Goal: Task Accomplishment & Management: Manage account settings

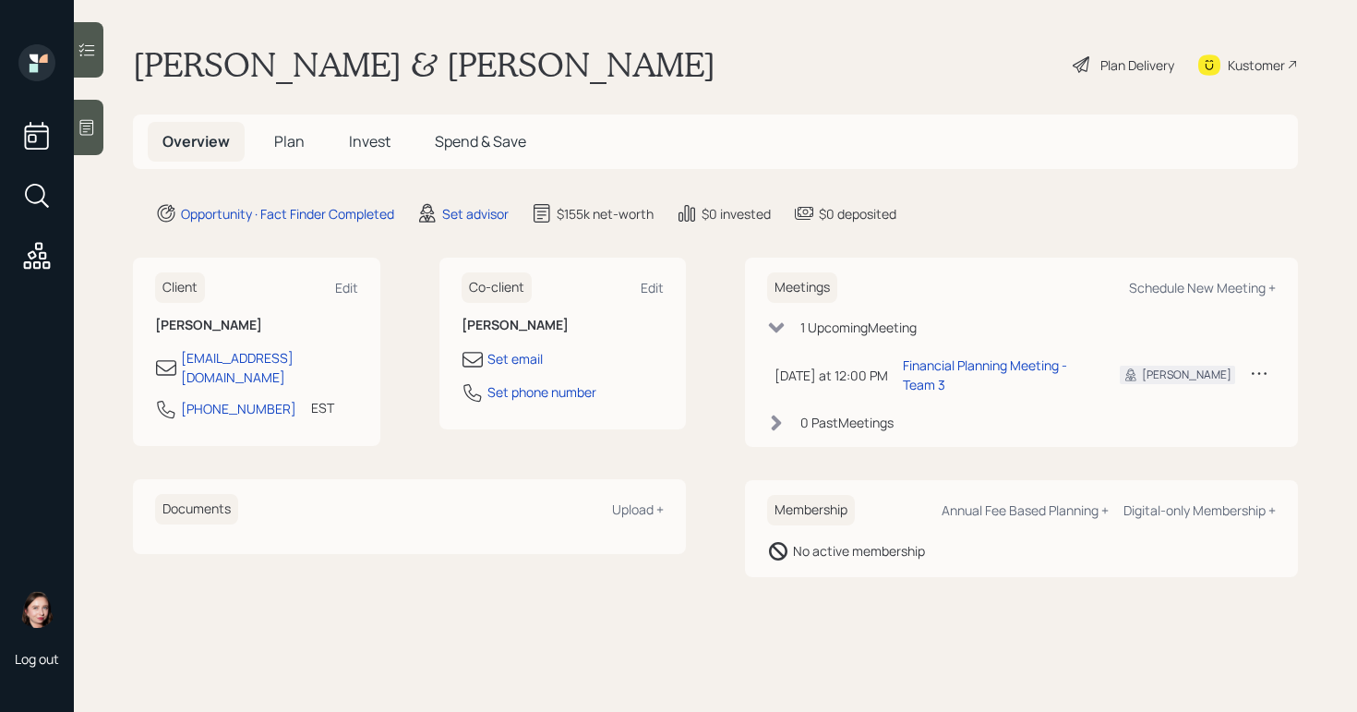
click at [103, 123] on div at bounding box center [89, 127] width 30 height 55
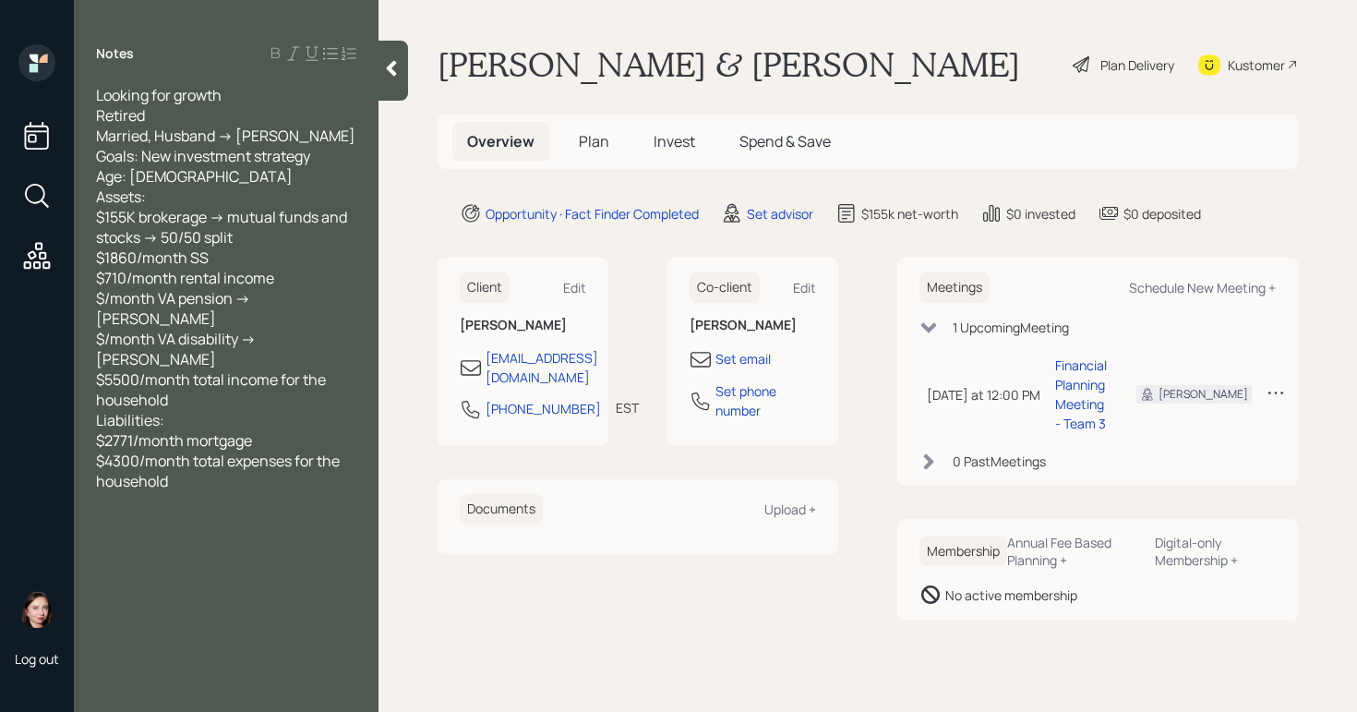
click at [1100, 71] on div "Plan Delivery" at bounding box center [1137, 64] width 74 height 19
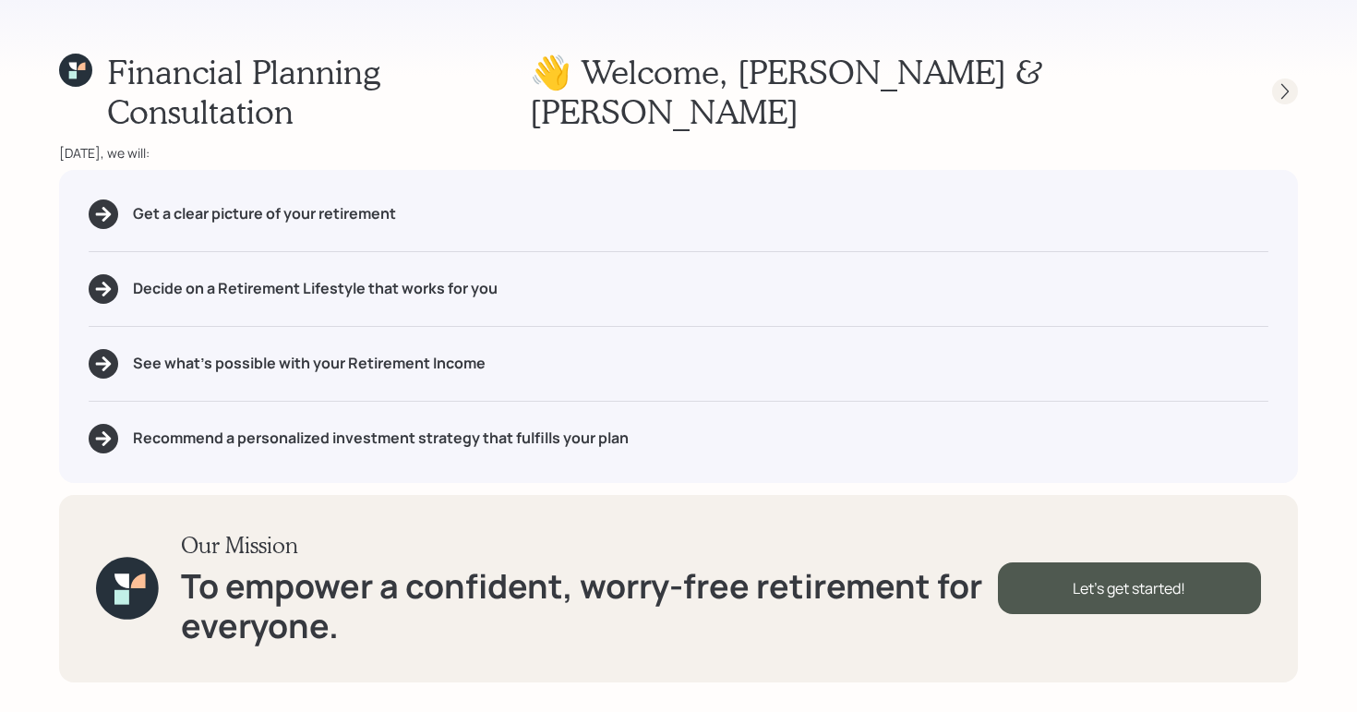
click at [1279, 82] on icon at bounding box center [1285, 91] width 18 height 18
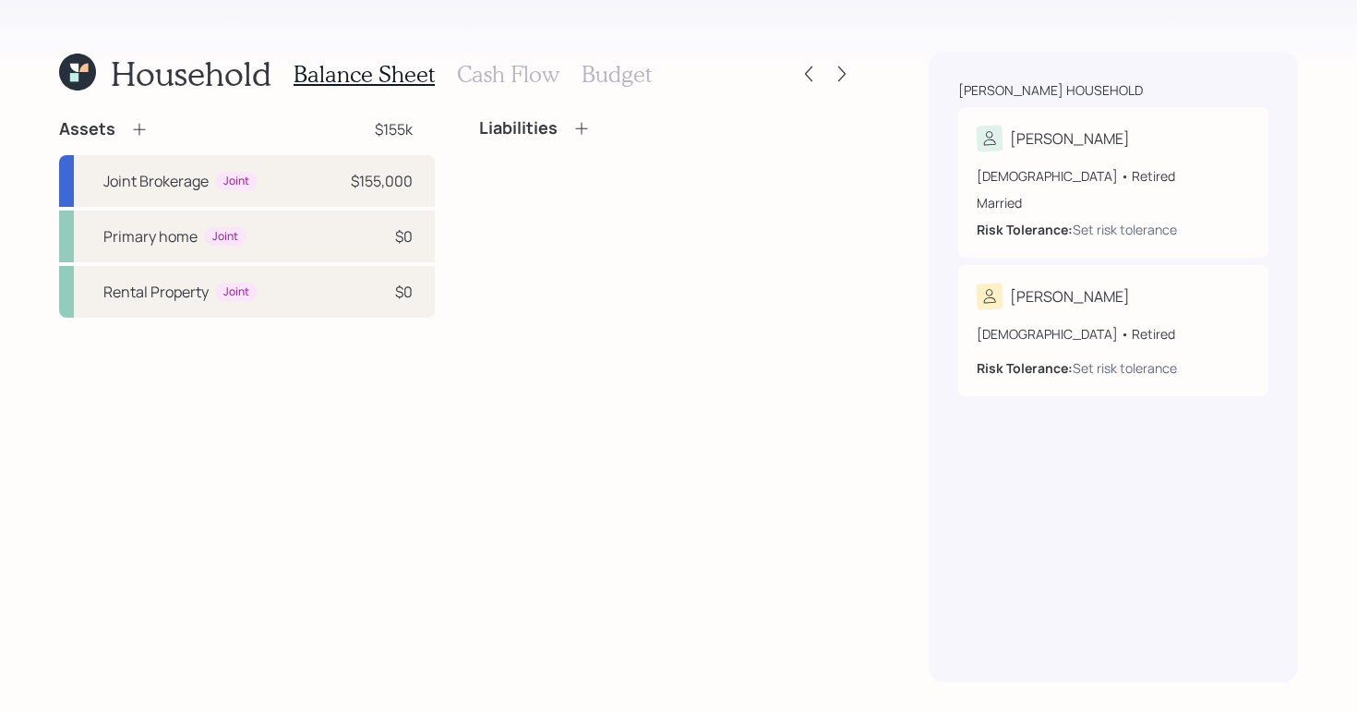
click at [513, 78] on h3 "Cash Flow" at bounding box center [508, 74] width 102 height 27
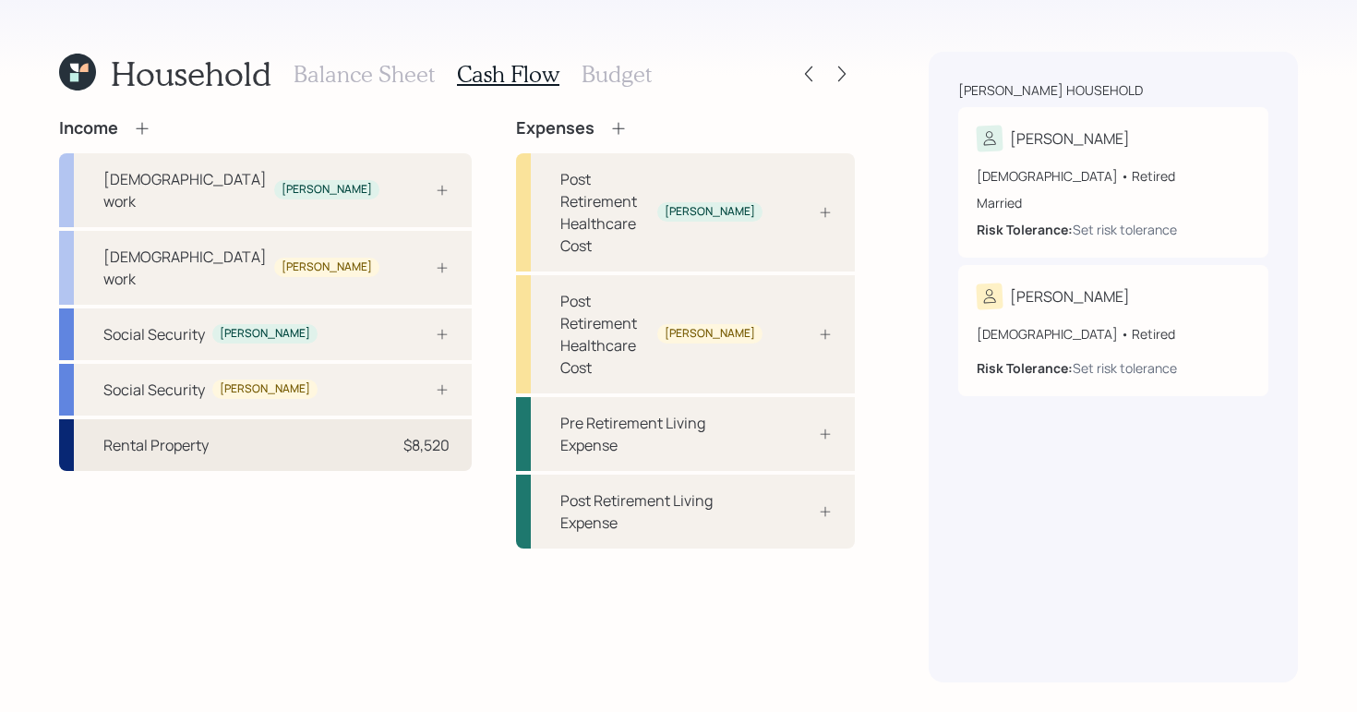
click at [192, 419] on div "Rental Property $8,520" at bounding box center [265, 445] width 413 height 52
select select "rental_property"
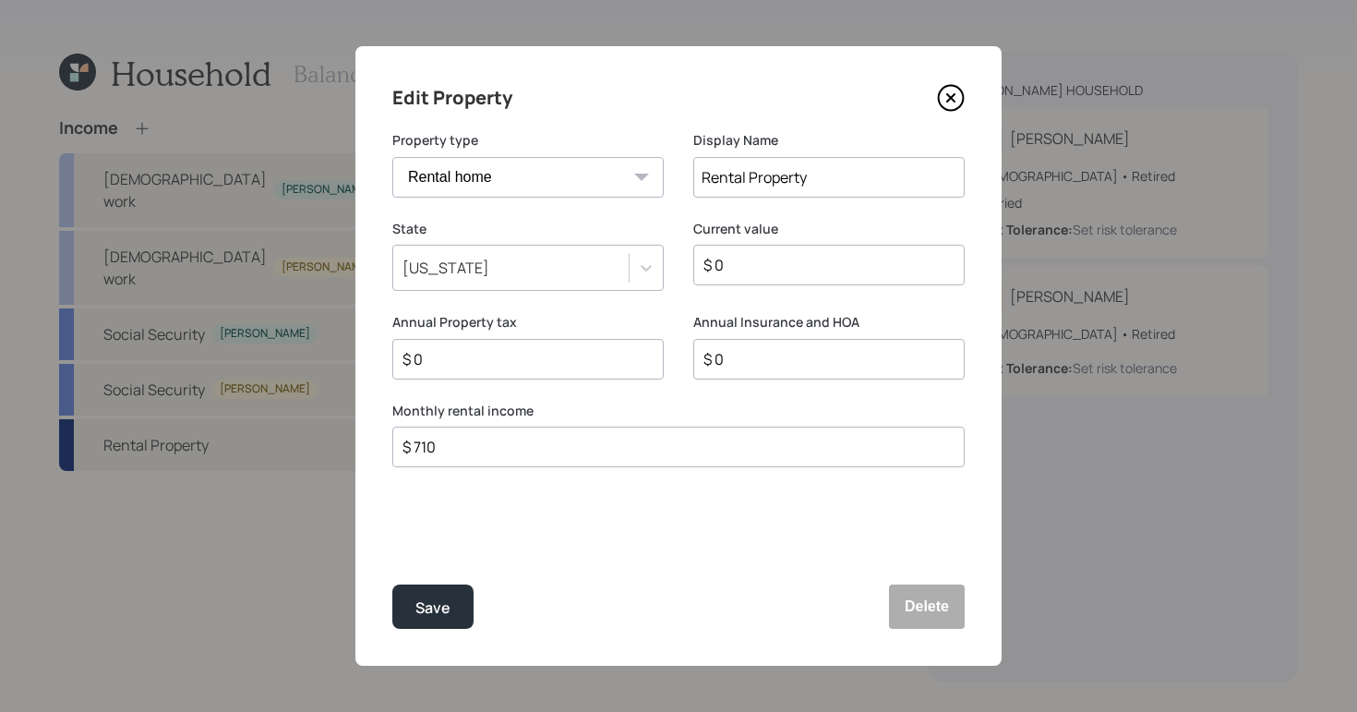
click at [955, 94] on icon at bounding box center [951, 98] width 28 height 28
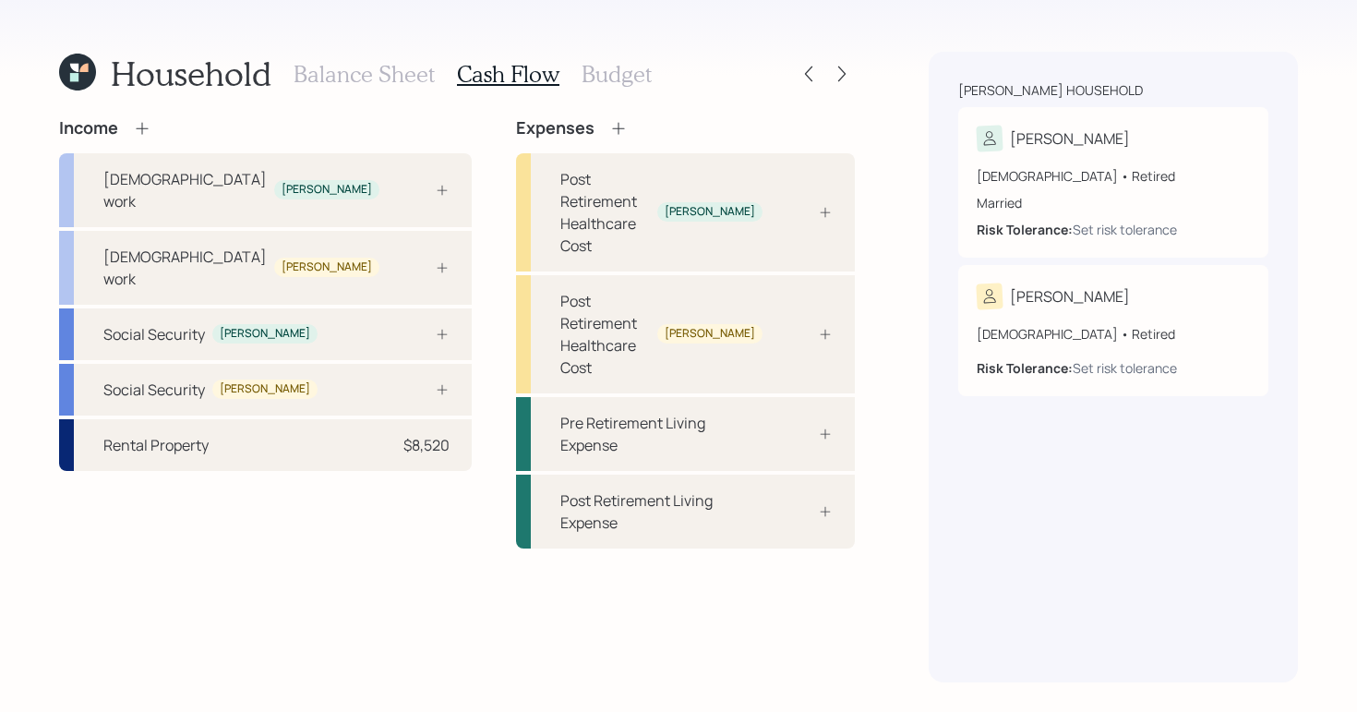
click at [143, 130] on icon at bounding box center [142, 128] width 18 height 18
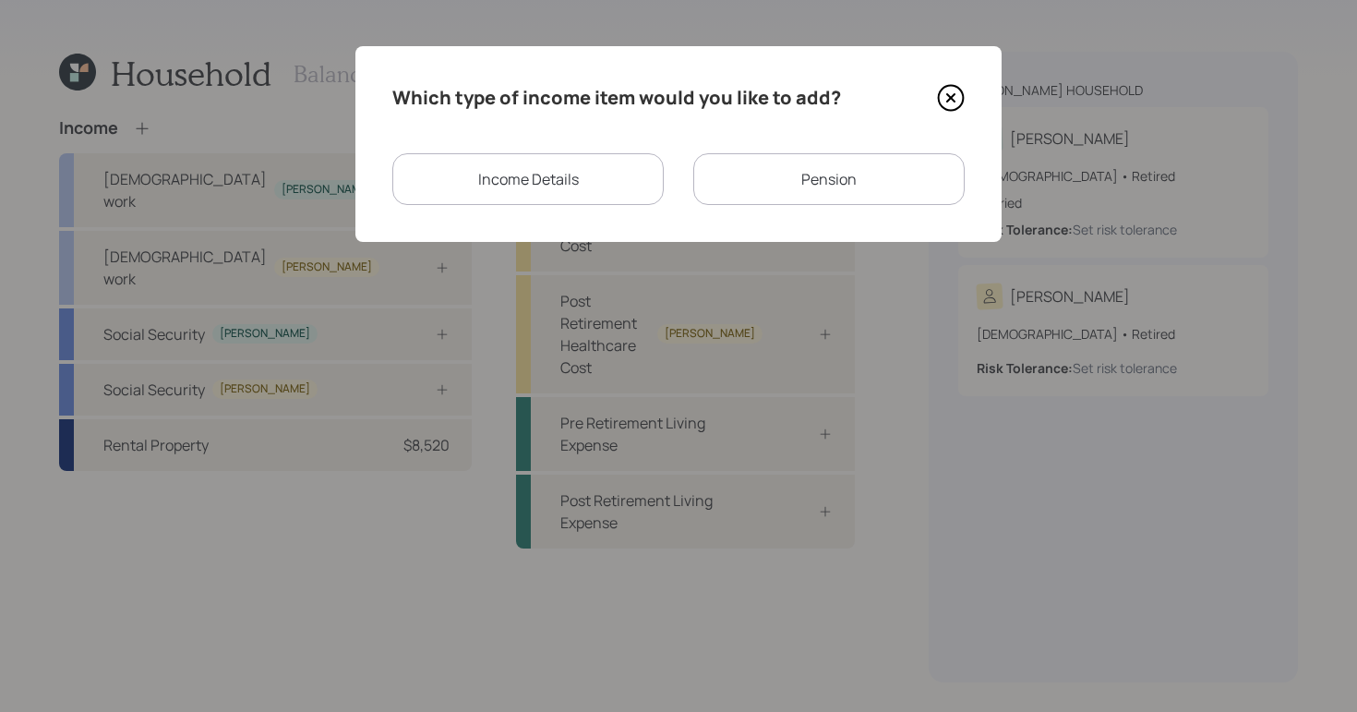
click at [807, 175] on div "Pension" at bounding box center [828, 179] width 271 height 52
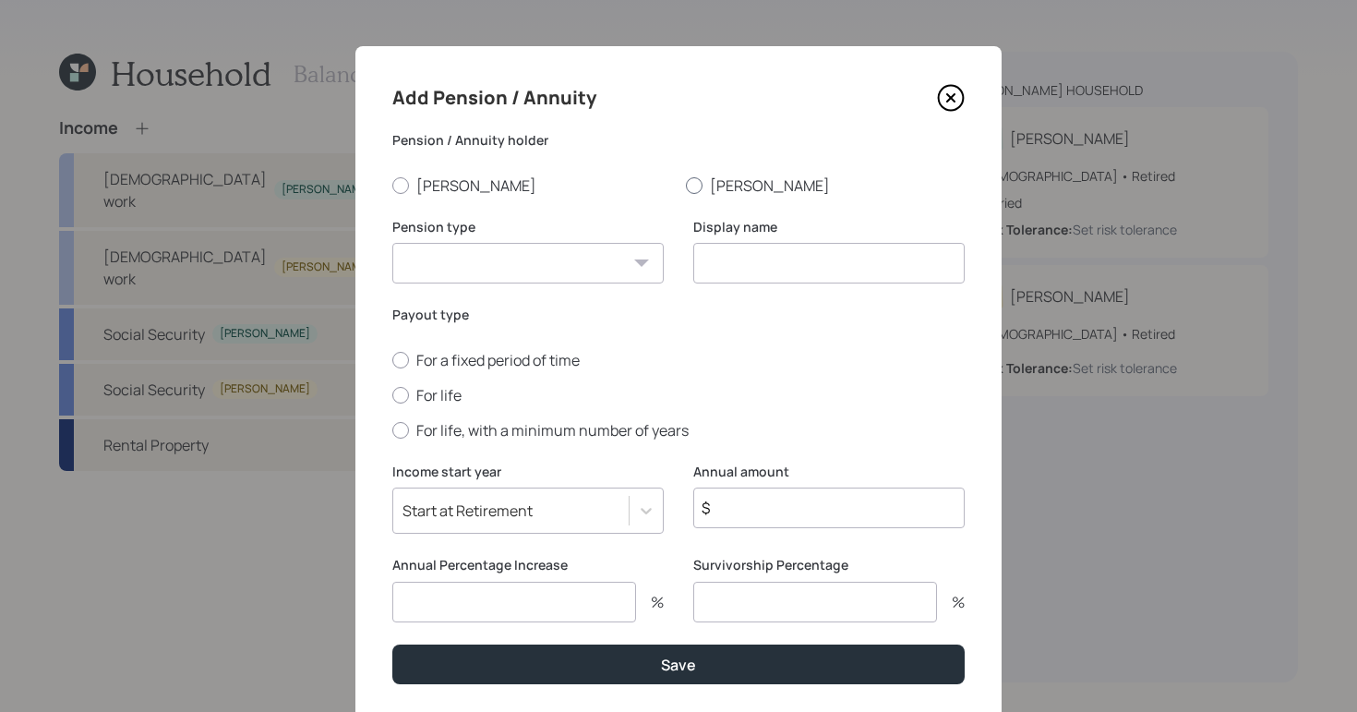
click at [686, 182] on div at bounding box center [694, 185] width 17 height 17
click at [686, 185] on input "[PERSON_NAME]" at bounding box center [685, 185] width 1 height 1
radio input "true"
click at [574, 259] on select "Pension Annuity" at bounding box center [527, 263] width 271 height 41
select select "pension"
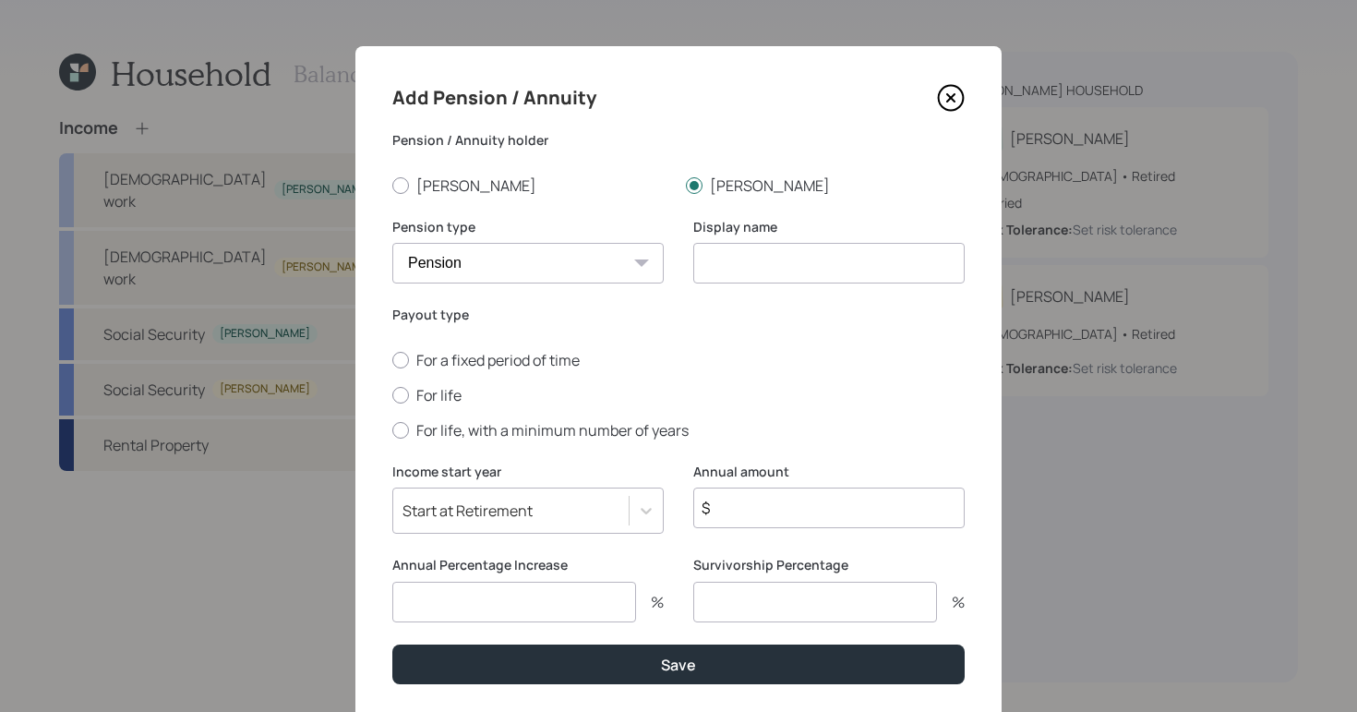
click at [392, 243] on select "Pension Annuity" at bounding box center [527, 263] width 271 height 41
click at [756, 253] on input at bounding box center [828, 263] width 271 height 41
type input "Va Pension"
click at [393, 396] on div at bounding box center [400, 395] width 17 height 17
click at [392, 395] on input "For life" at bounding box center [391, 394] width 1 height 1
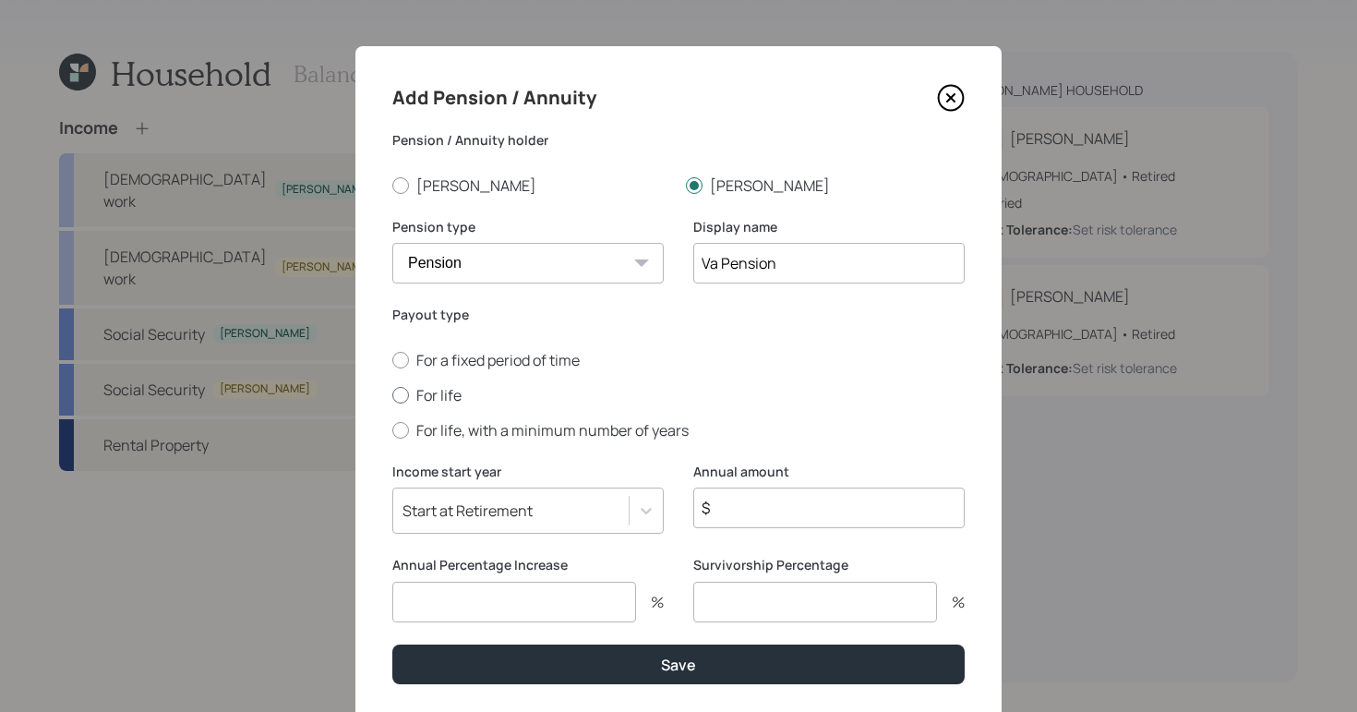
radio input "true"
click at [643, 516] on div "Start at Retirement" at bounding box center [527, 510] width 271 height 46
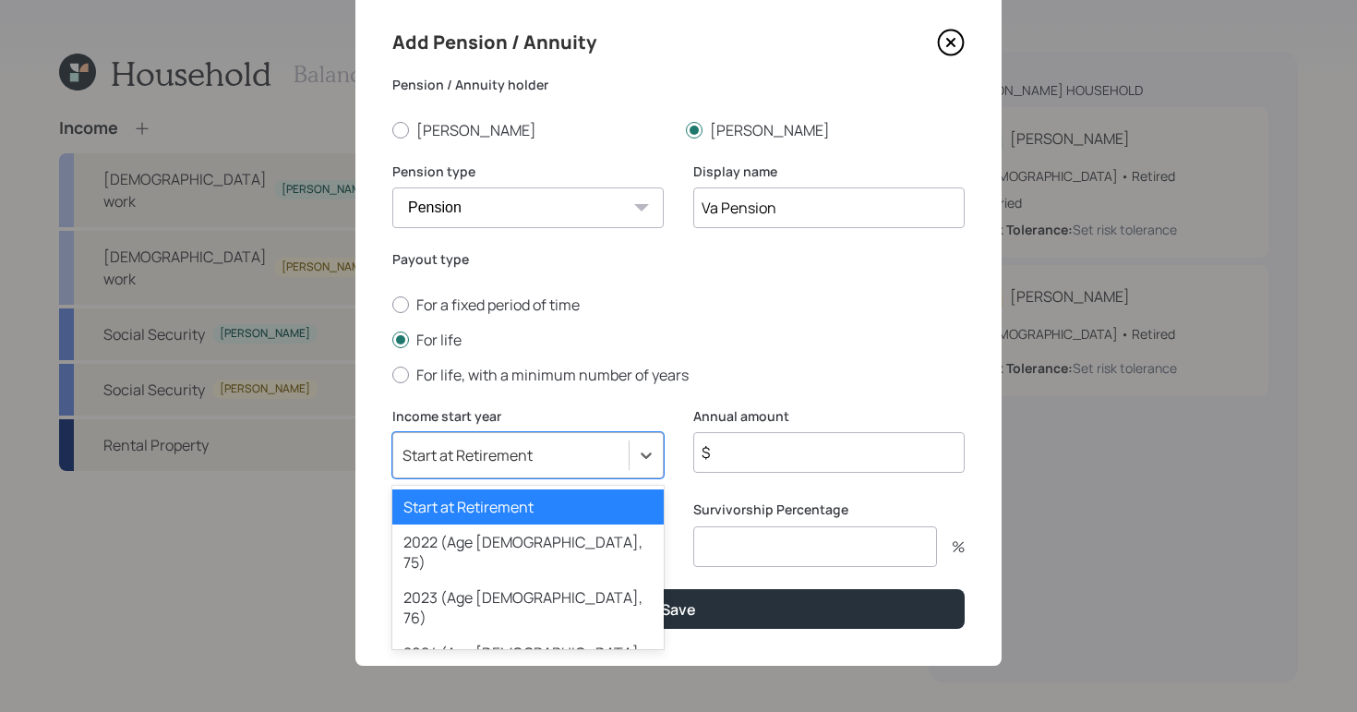
drag, startPoint x: 393, startPoint y: 396, endPoint x: 751, endPoint y: 459, distance: 363.6
click at [751, 459] on input "$" at bounding box center [828, 452] width 271 height 41
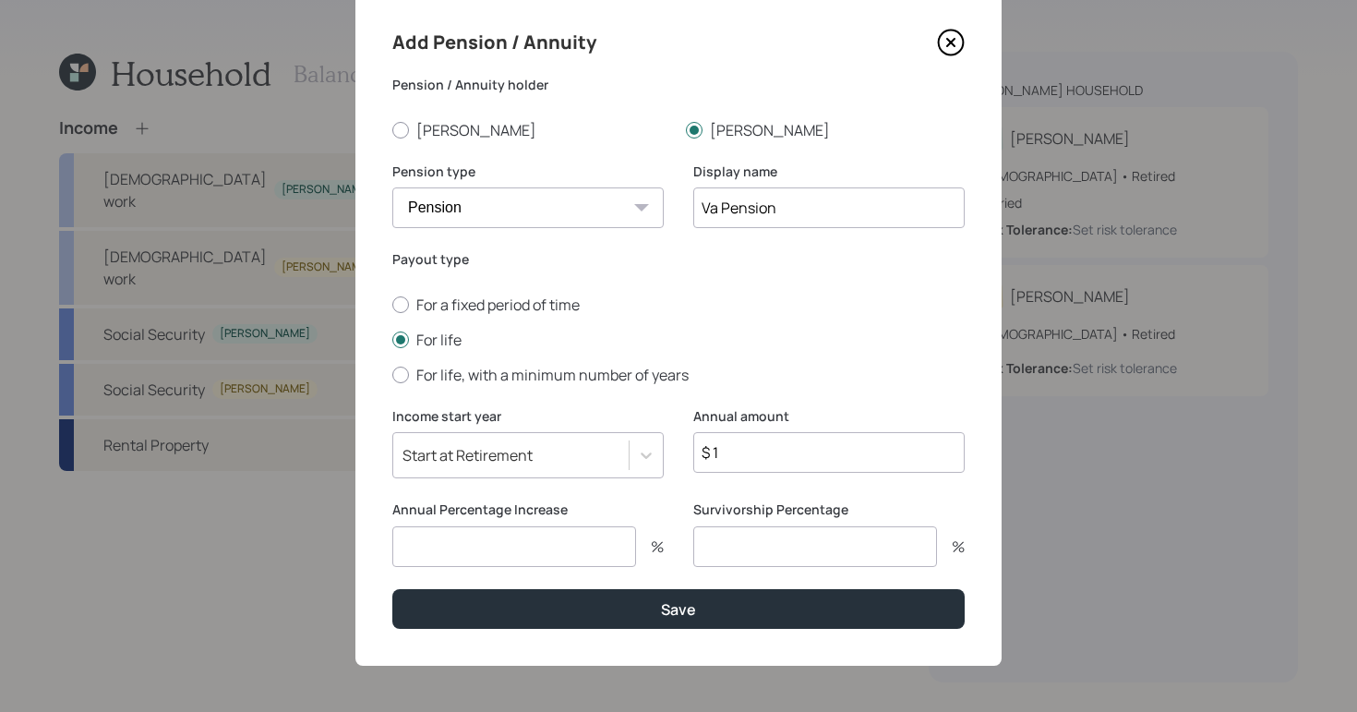
type input "$ 1"
click at [631, 612] on button "Save" at bounding box center [678, 609] width 572 height 40
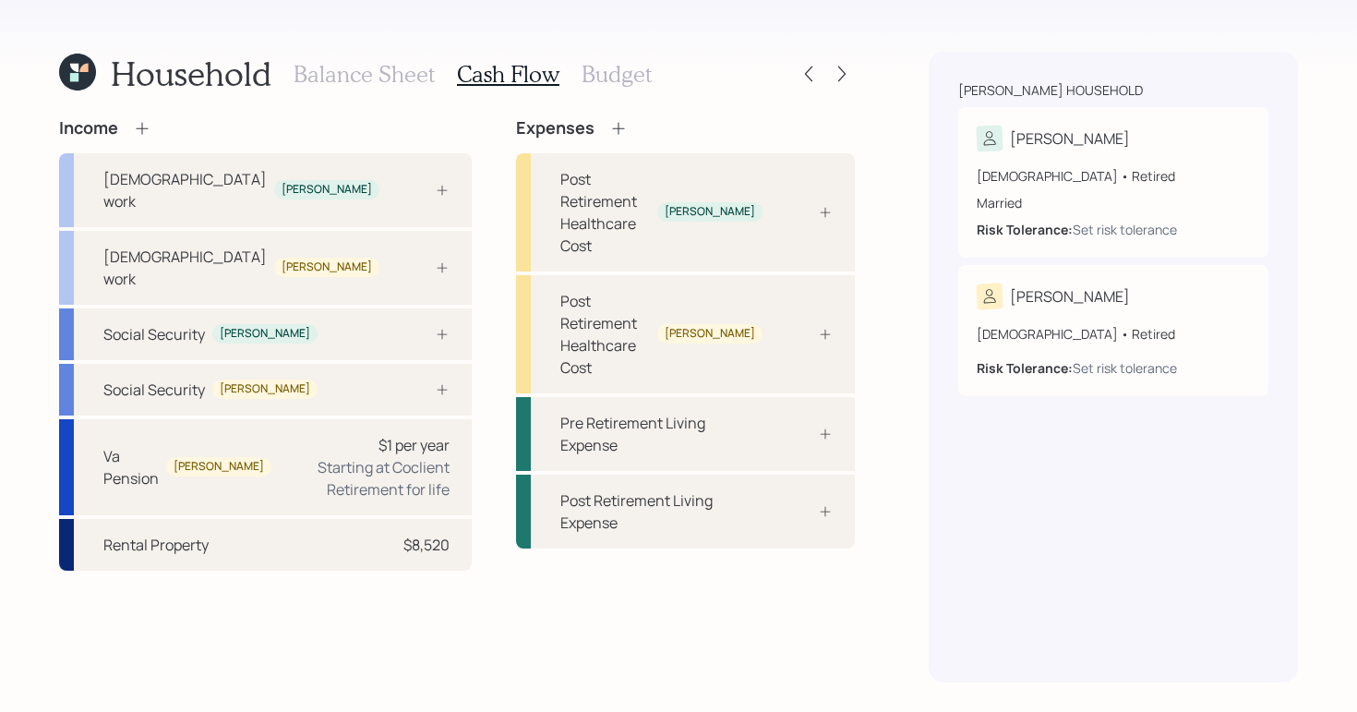
click at [373, 456] on div "Starting at Coclient Retirement for life" at bounding box center [367, 478] width 163 height 44
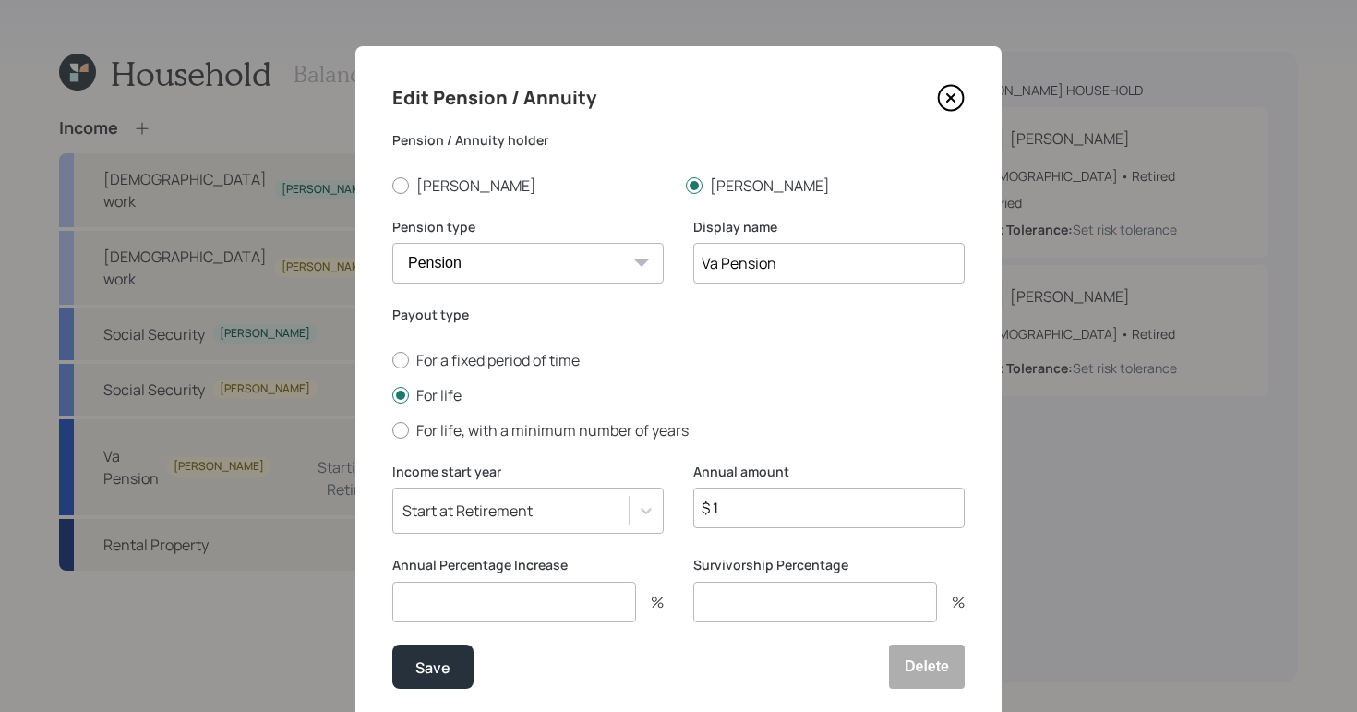
scroll to position [60, 0]
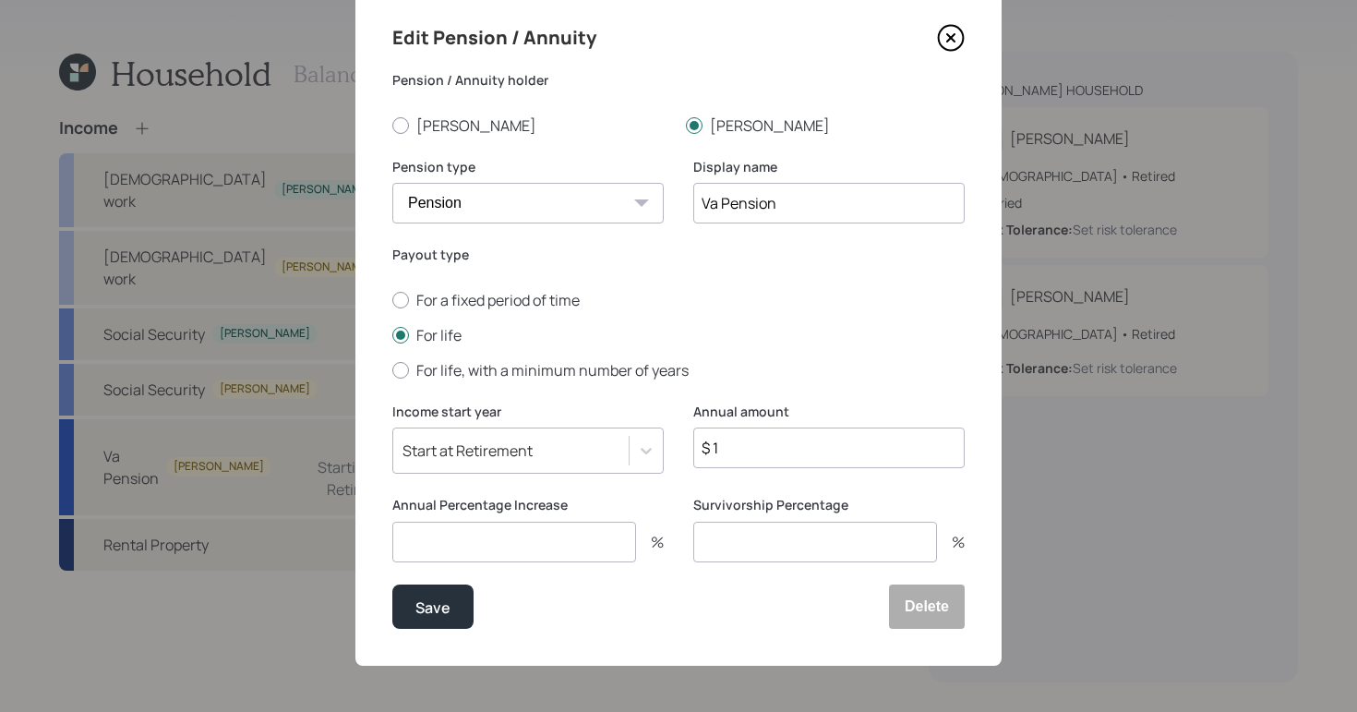
click at [783, 546] on input "number" at bounding box center [815, 542] width 244 height 41
click at [943, 42] on icon at bounding box center [951, 38] width 28 height 28
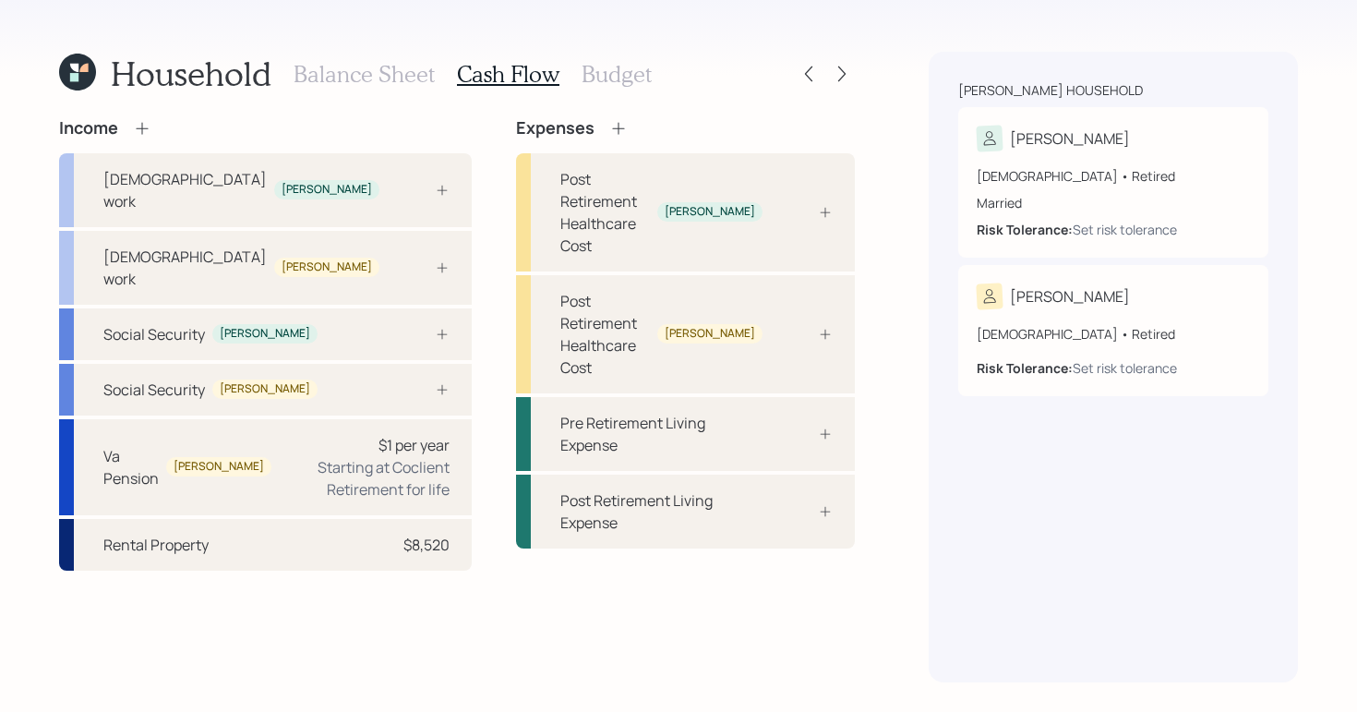
click at [146, 128] on icon at bounding box center [142, 128] width 12 height 12
click at [135, 123] on icon at bounding box center [142, 128] width 18 height 18
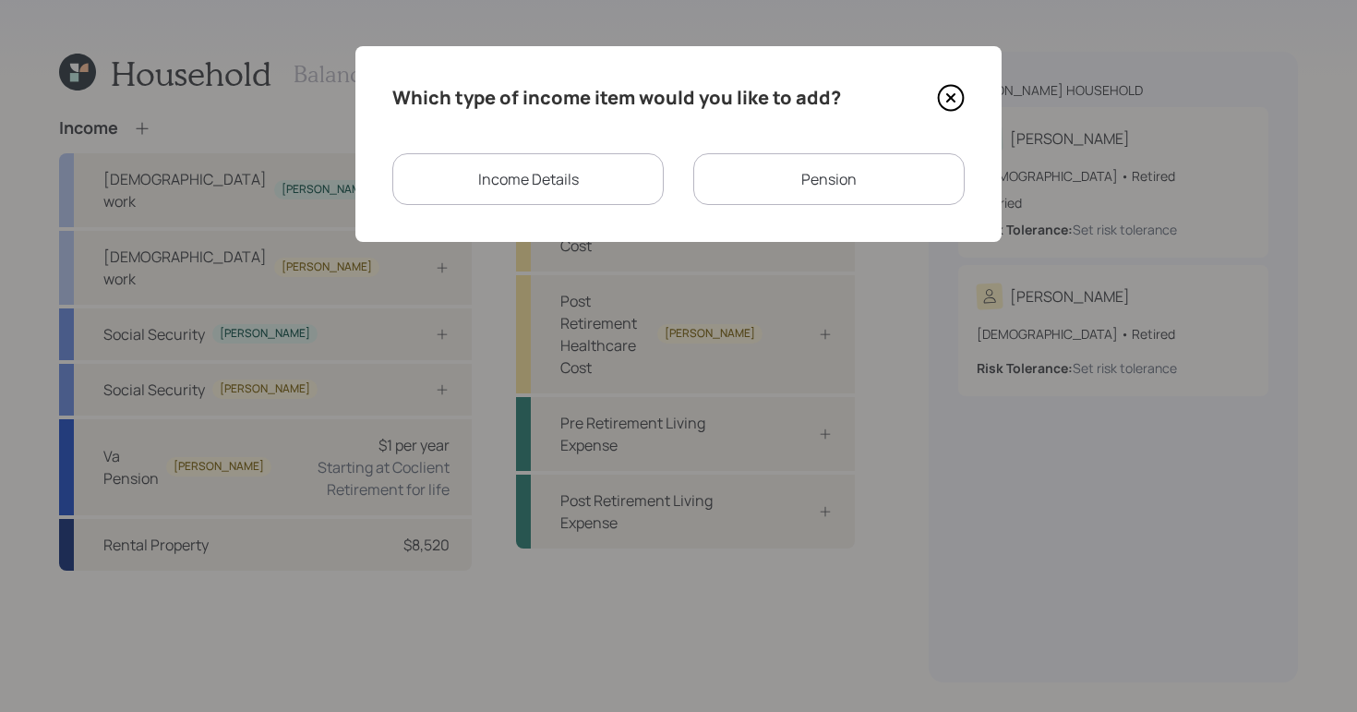
click at [575, 187] on div "Income Details" at bounding box center [527, 179] width 271 height 52
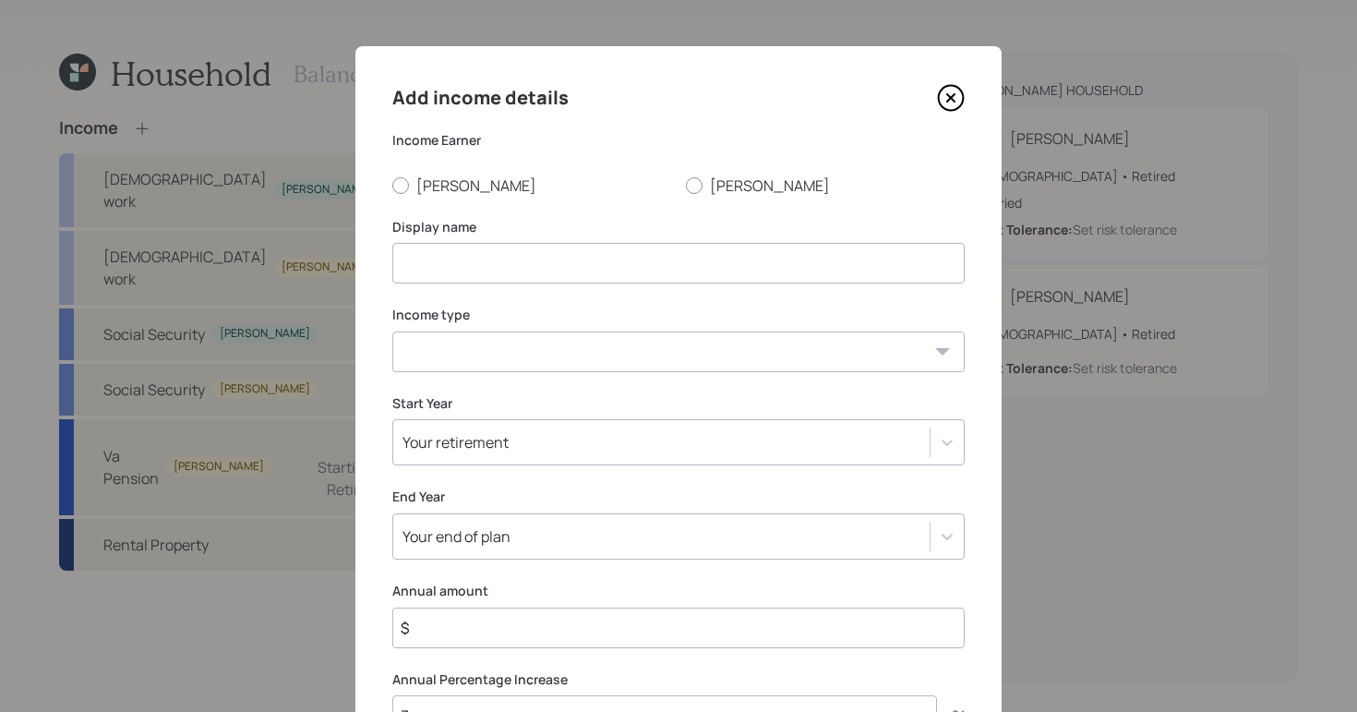
drag, startPoint x: 142, startPoint y: 129, endPoint x: 684, endPoint y: 174, distance: 543.7
click at [684, 174] on div "Income Earner [PERSON_NAME]" at bounding box center [678, 163] width 572 height 65
click at [684, 200] on div "Add income details Income Earner [PERSON_NAME] Display name Income type [DEMOGR…" at bounding box center [678, 440] width 646 height 789
click at [686, 194] on label "[PERSON_NAME]" at bounding box center [825, 185] width 279 height 20
click at [685, 186] on input "[PERSON_NAME]" at bounding box center [685, 185] width 1 height 1
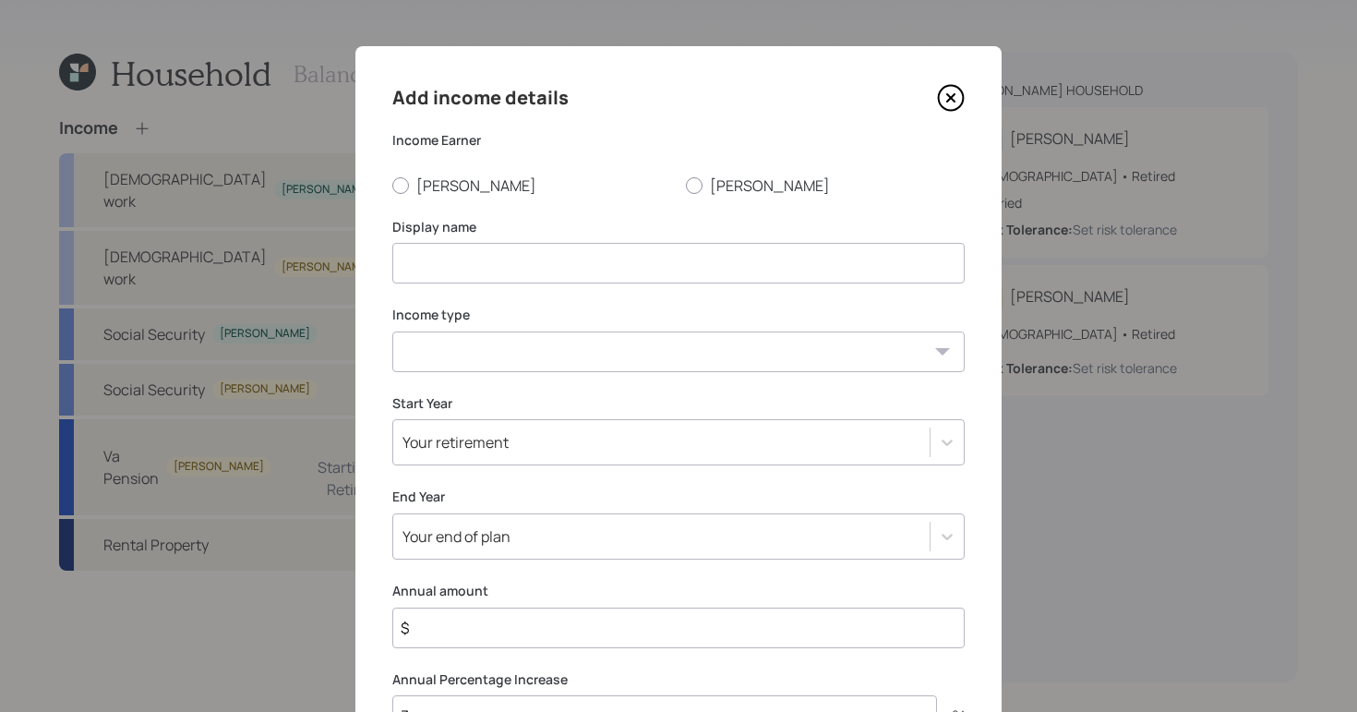
radio input "true"
click at [587, 260] on input at bounding box center [678, 263] width 572 height 41
type input "VA Benefits"
click at [875, 351] on select "[DEMOGRAPHIC_DATA] work [DEMOGRAPHIC_DATA] work Self employment Other" at bounding box center [678, 351] width 572 height 41
select select "other"
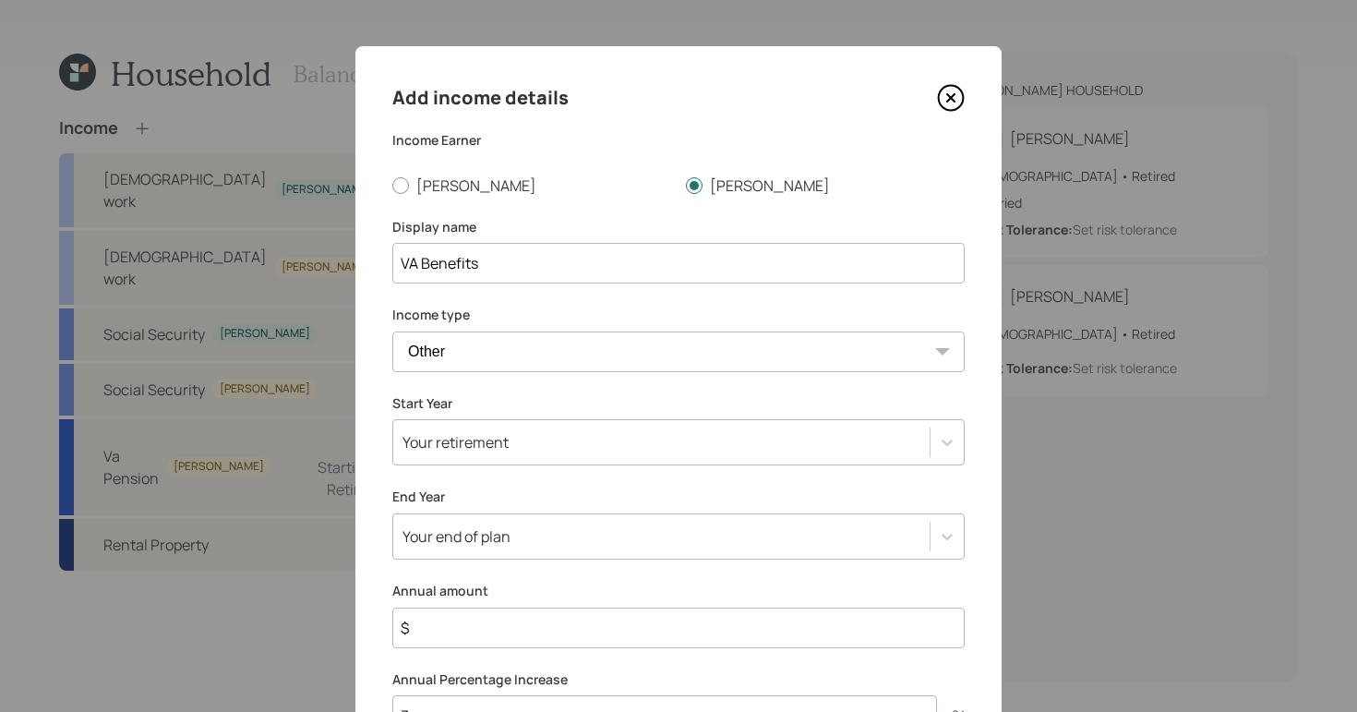
click at [392, 331] on select "[DEMOGRAPHIC_DATA] work [DEMOGRAPHIC_DATA] work Self employment Other" at bounding box center [678, 351] width 572 height 41
click at [814, 455] on select "Tax-free Earned Self Employment Alimony Royalties Pension / Annuity Interest Di…" at bounding box center [678, 439] width 572 height 41
select select "tax_free"
click at [392, 419] on select "Tax-free Earned Self Employment Alimony Royalties Pension / Annuity Interest Di…" at bounding box center [678, 439] width 572 height 41
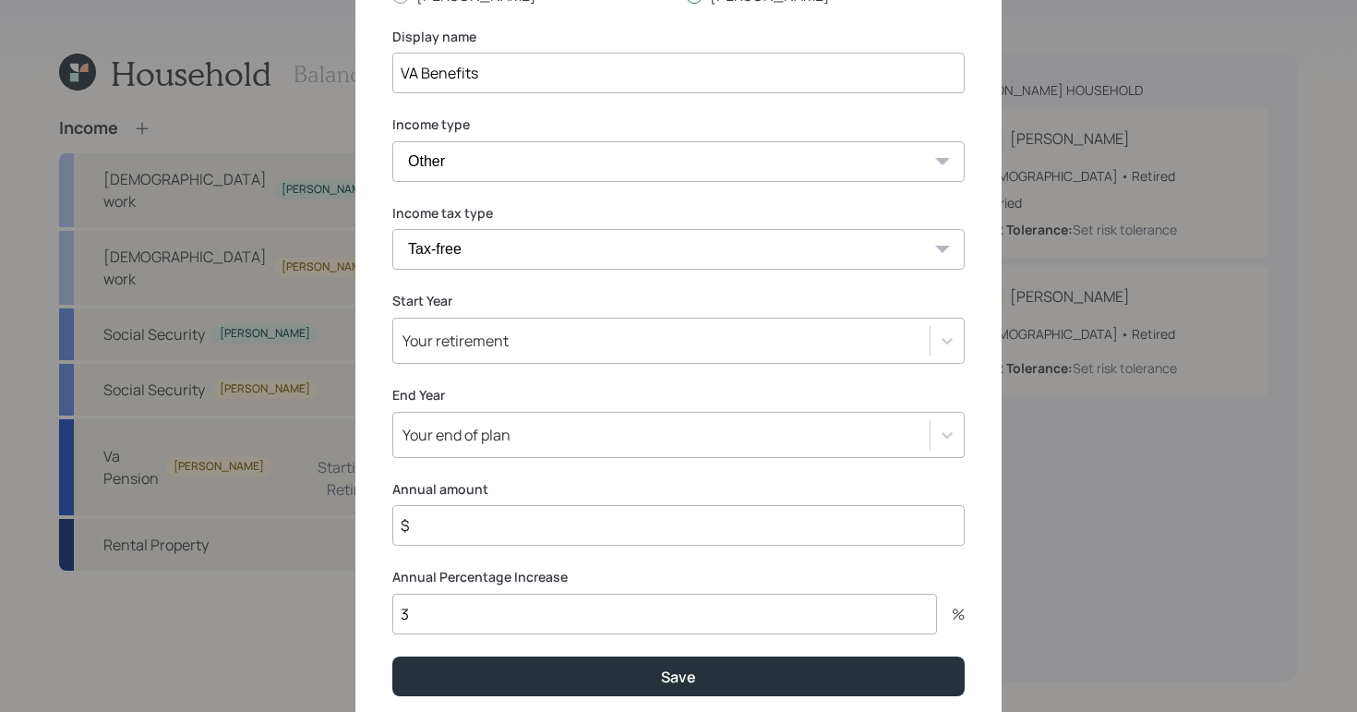
scroll to position [258, 0]
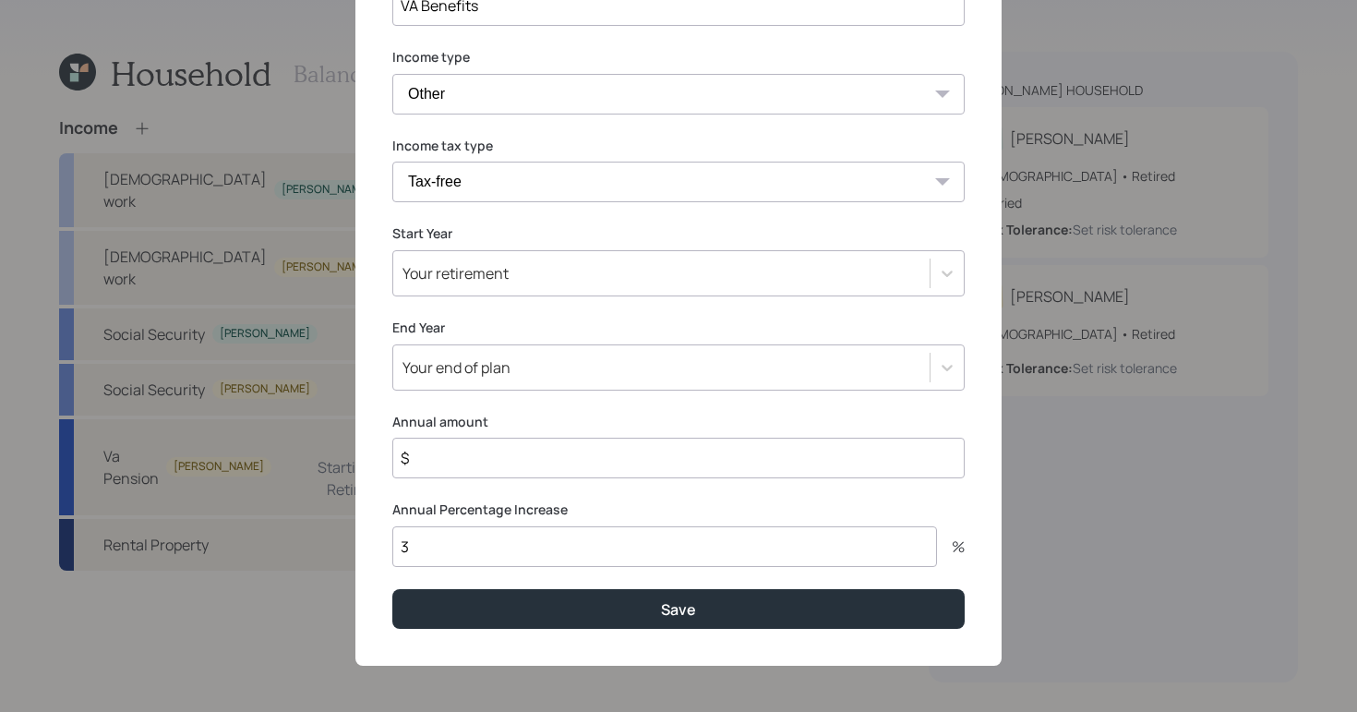
click at [477, 454] on input "$" at bounding box center [678, 458] width 572 height 41
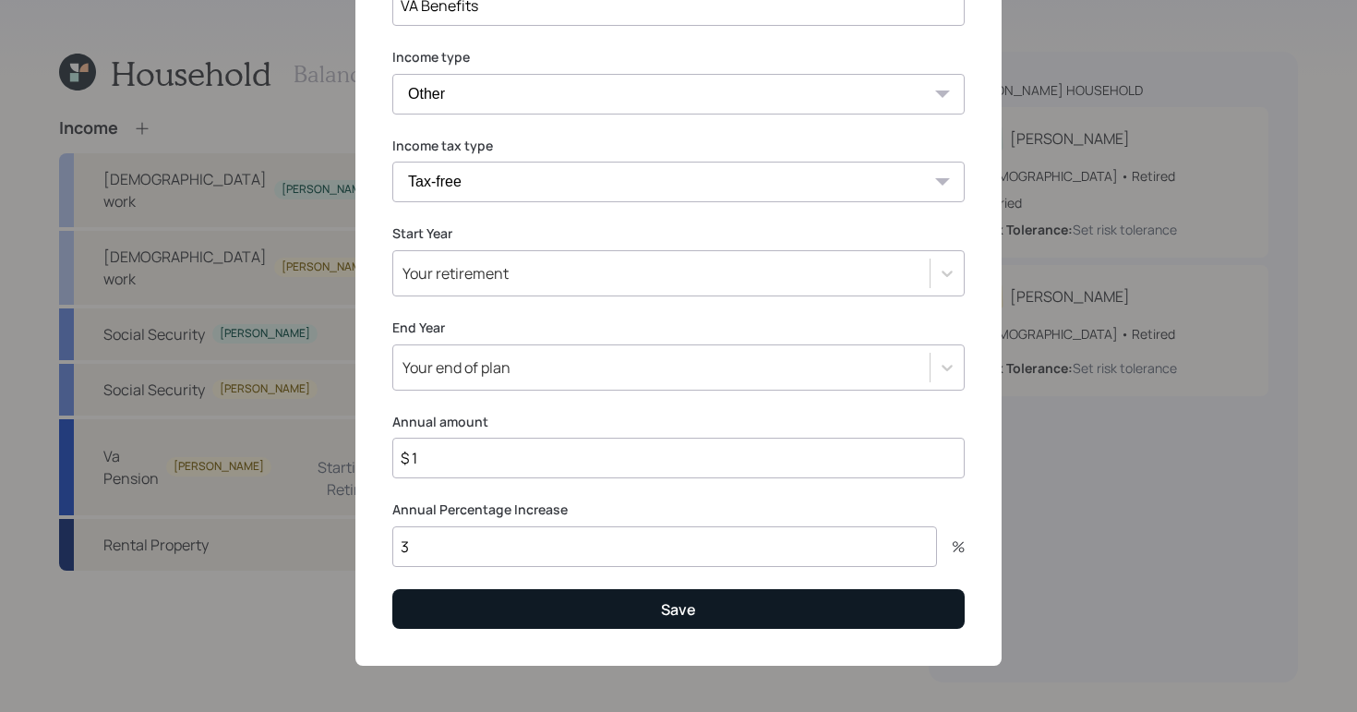
type input "$ 1"
click at [665, 602] on div "Save" at bounding box center [678, 609] width 35 height 20
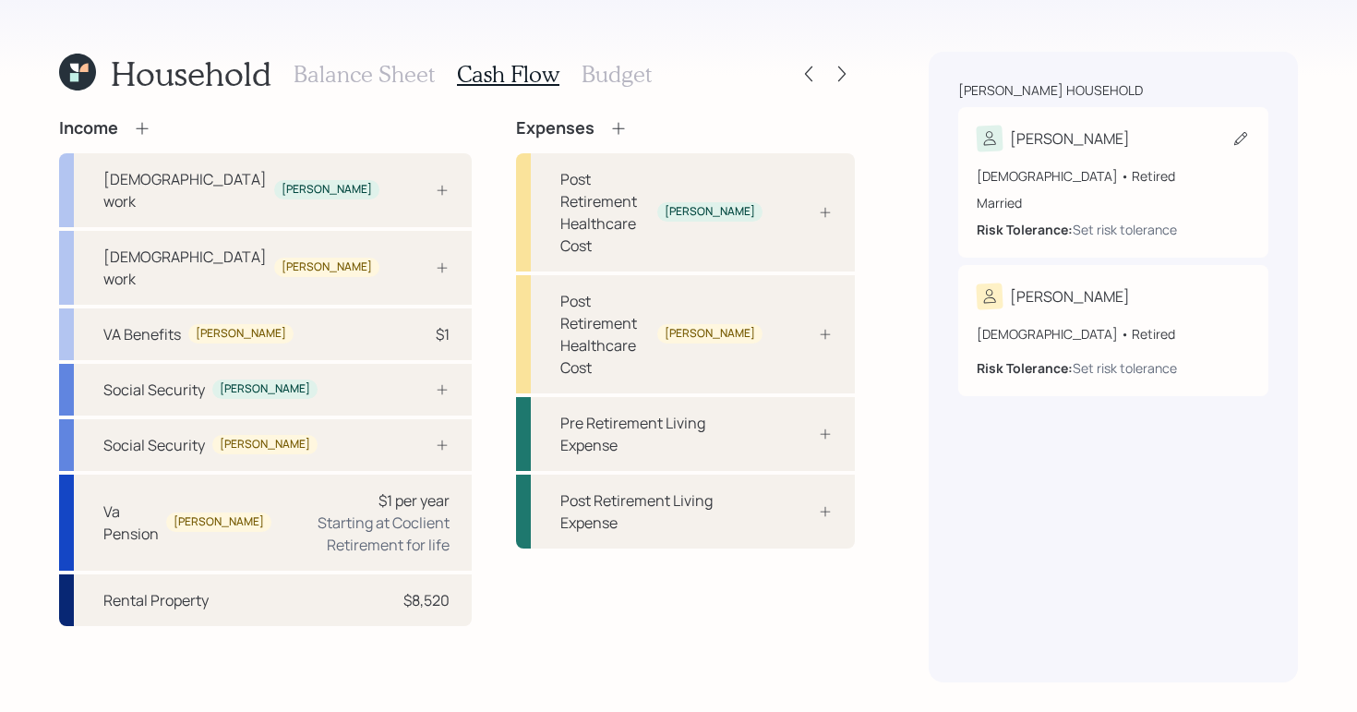
click at [1165, 181] on div "[DEMOGRAPHIC_DATA] • Retired" at bounding box center [1113, 175] width 273 height 19
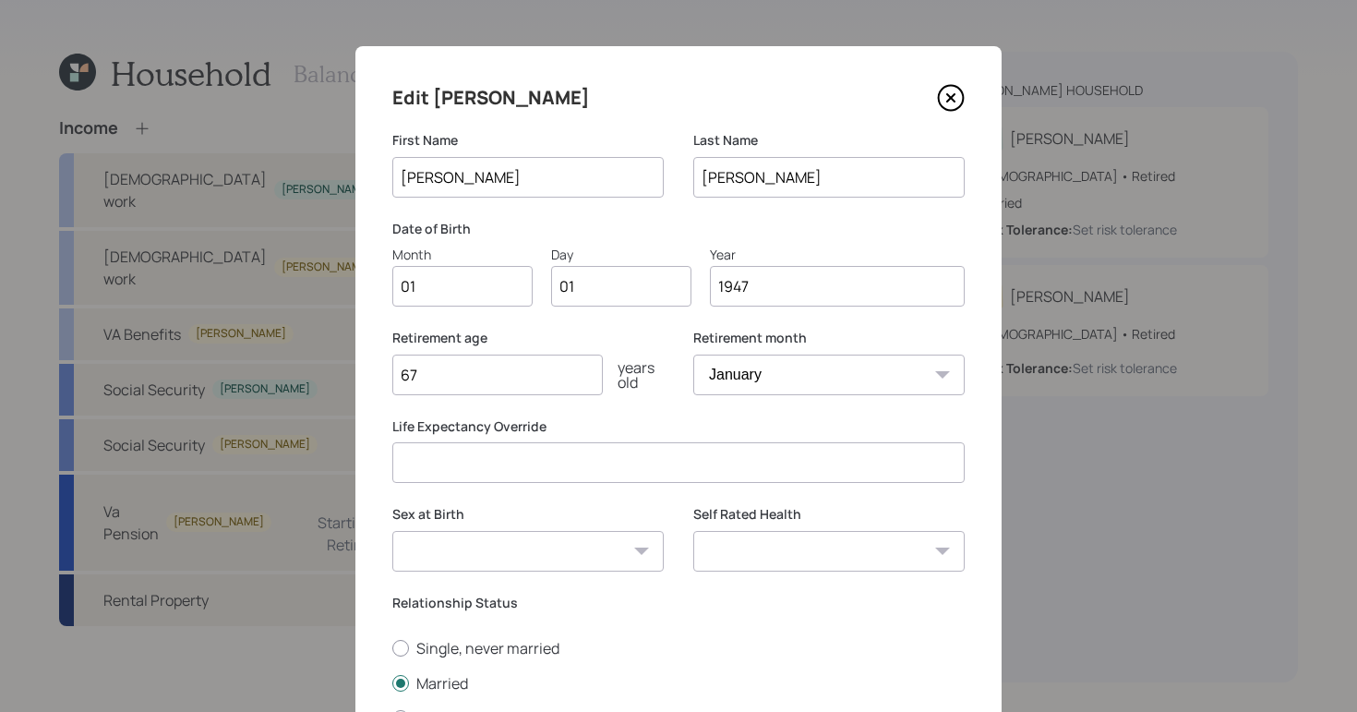
click at [951, 97] on icon at bounding box center [951, 98] width 28 height 28
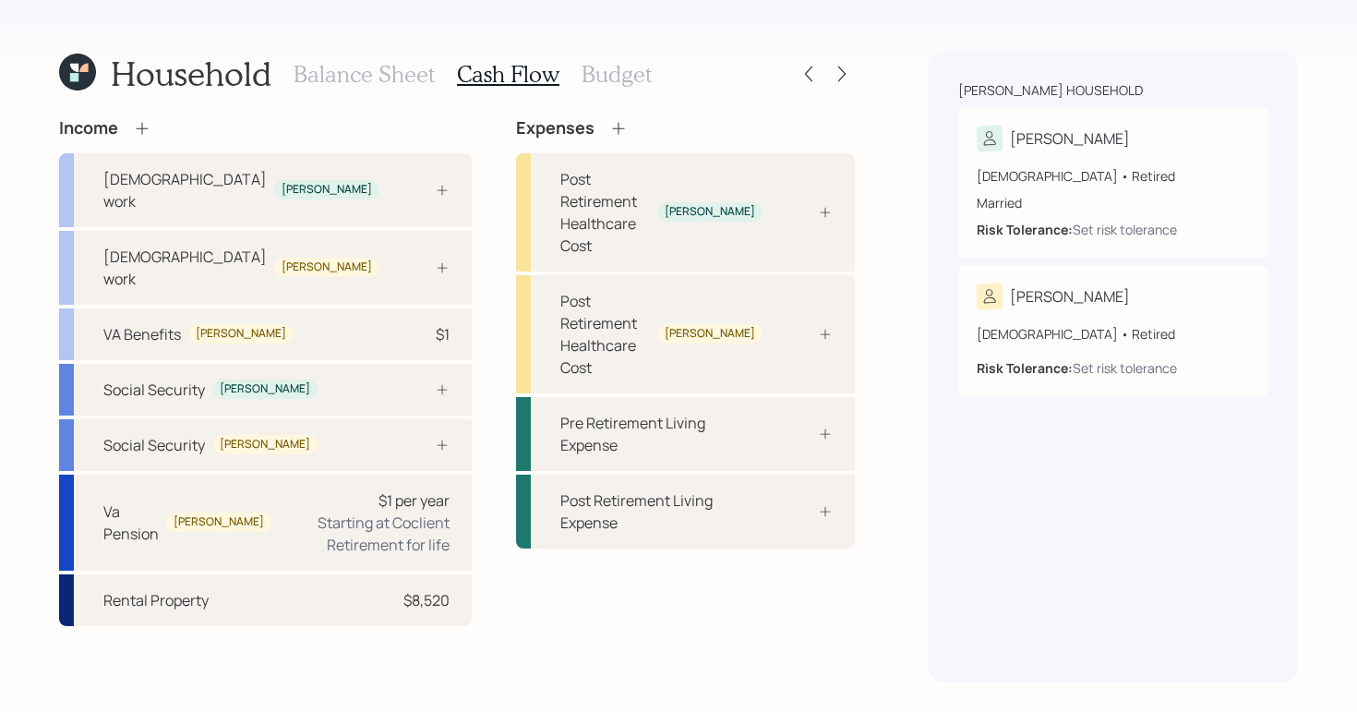
click at [343, 78] on h3 "Balance Sheet" at bounding box center [364, 74] width 141 height 27
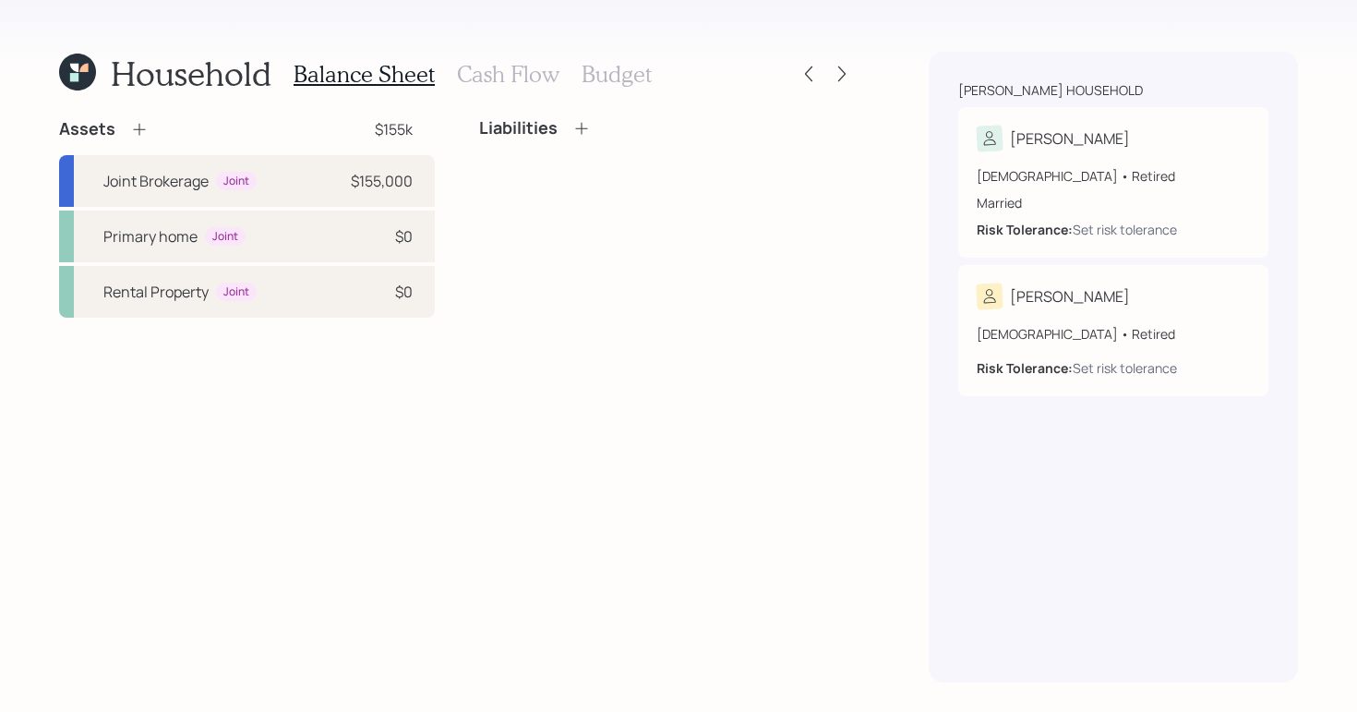
click at [575, 125] on icon at bounding box center [581, 128] width 18 height 18
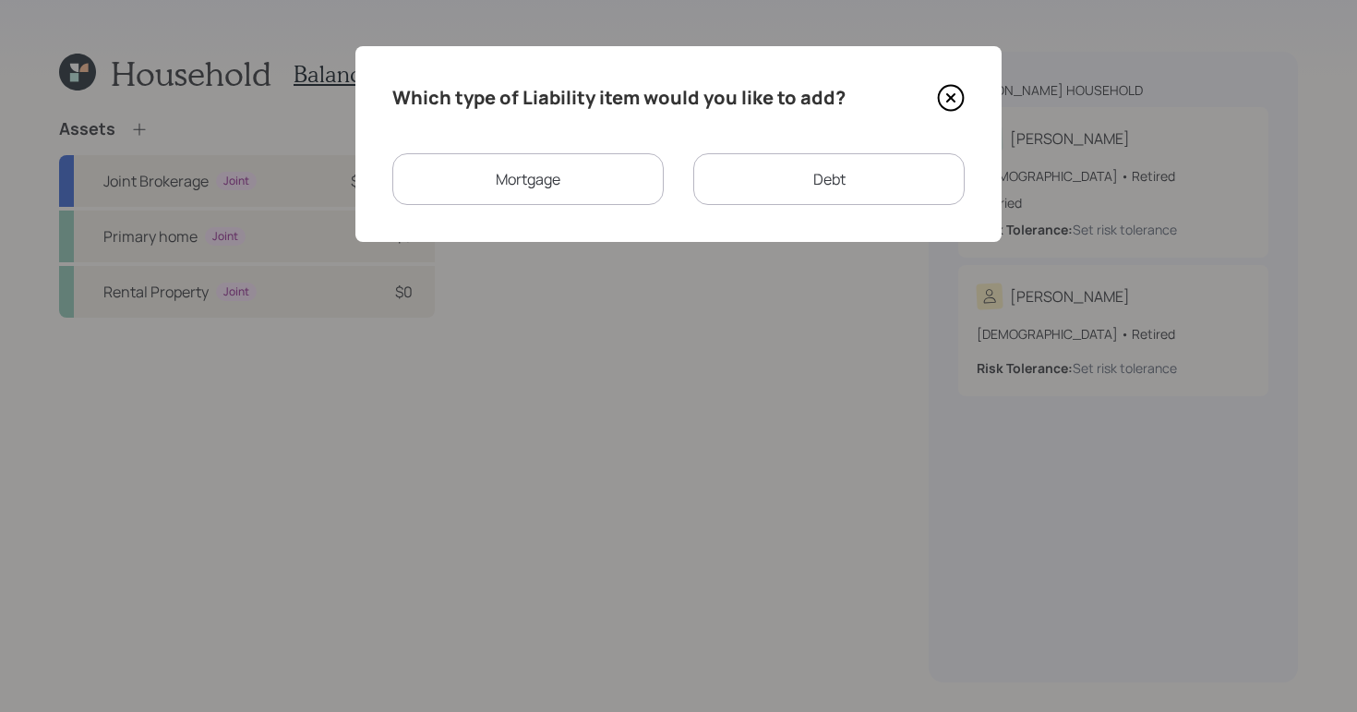
click at [943, 99] on icon at bounding box center [951, 98] width 28 height 28
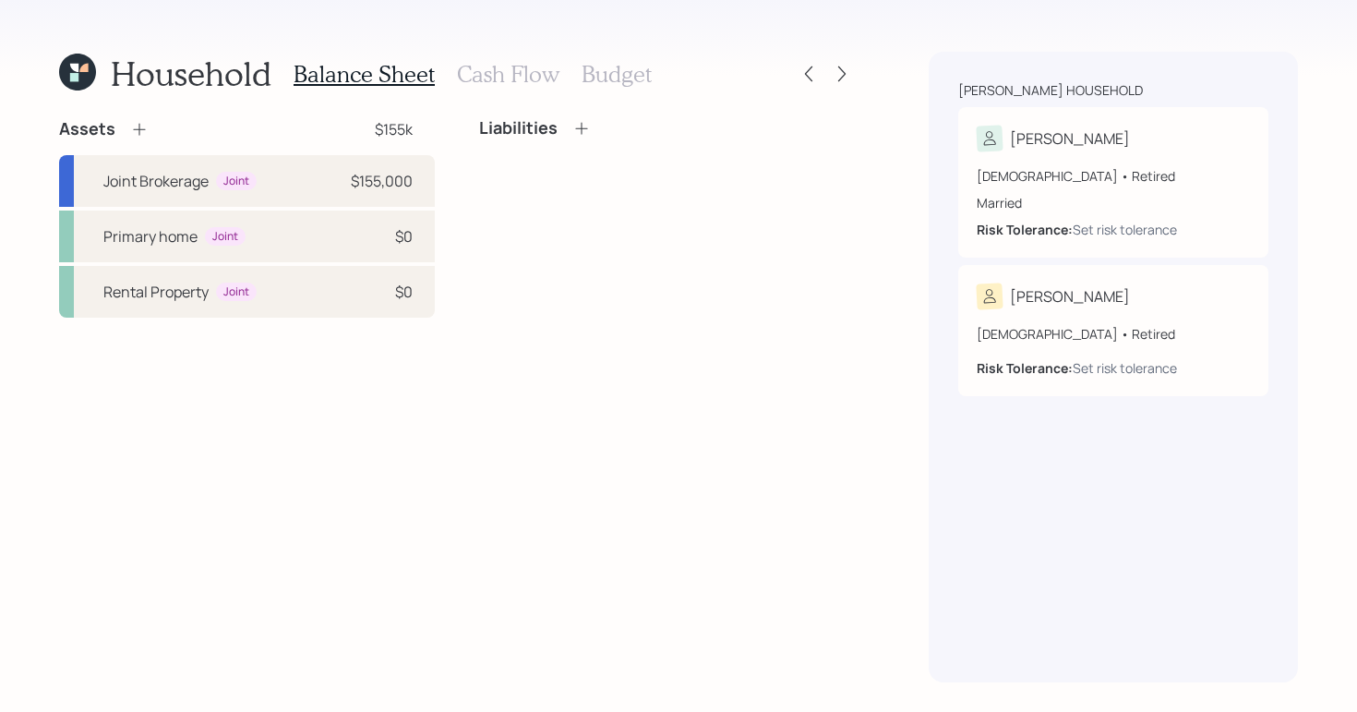
click at [499, 64] on h3 "Cash Flow" at bounding box center [508, 74] width 102 height 27
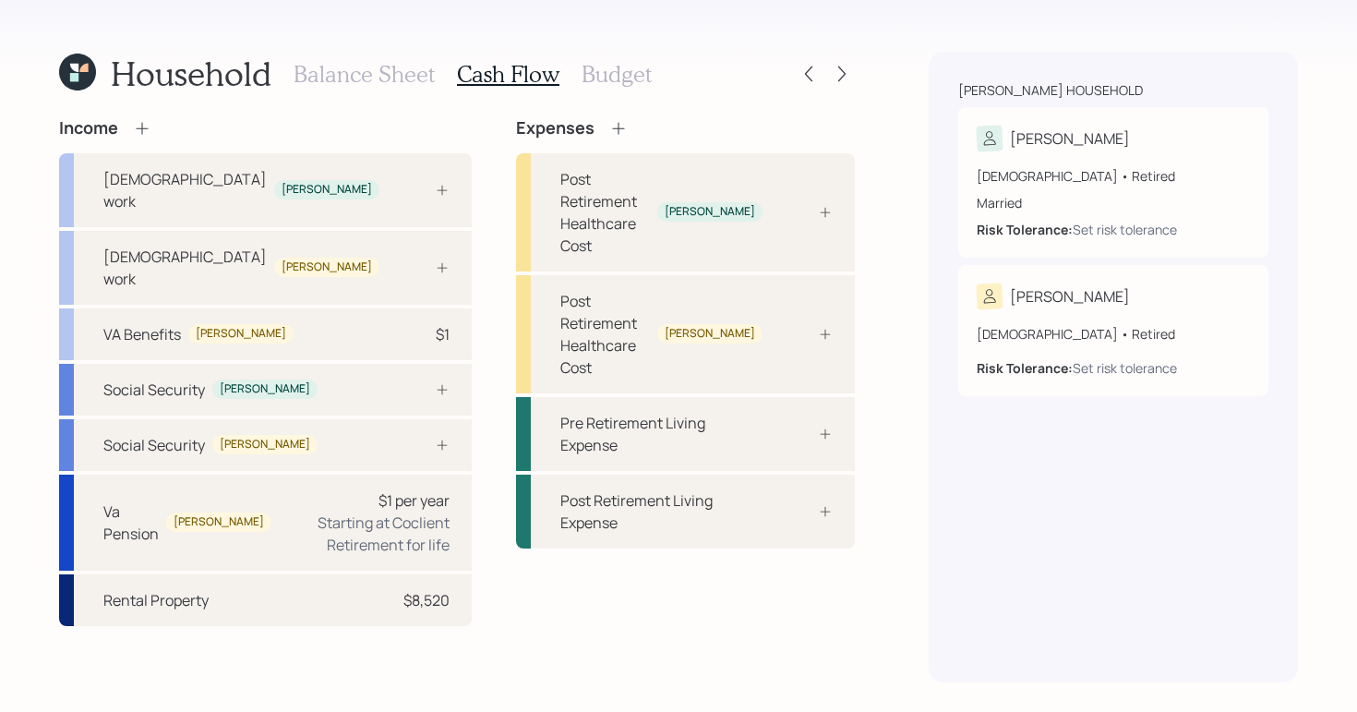
click at [1000, 685] on div "Household Balance Sheet Cash Flow Budget Income [DEMOGRAPHIC_DATA] work [PERSON…" at bounding box center [678, 356] width 1357 height 712
click at [787, 589] on div "Income [DEMOGRAPHIC_DATA] work [PERSON_NAME] [DEMOGRAPHIC_DATA] work [PERSON_NA…" at bounding box center [457, 400] width 796 height 564
click at [286, 489] on div "$1 per year Starting at Coclient Retirement for life" at bounding box center [367, 522] width 163 height 66
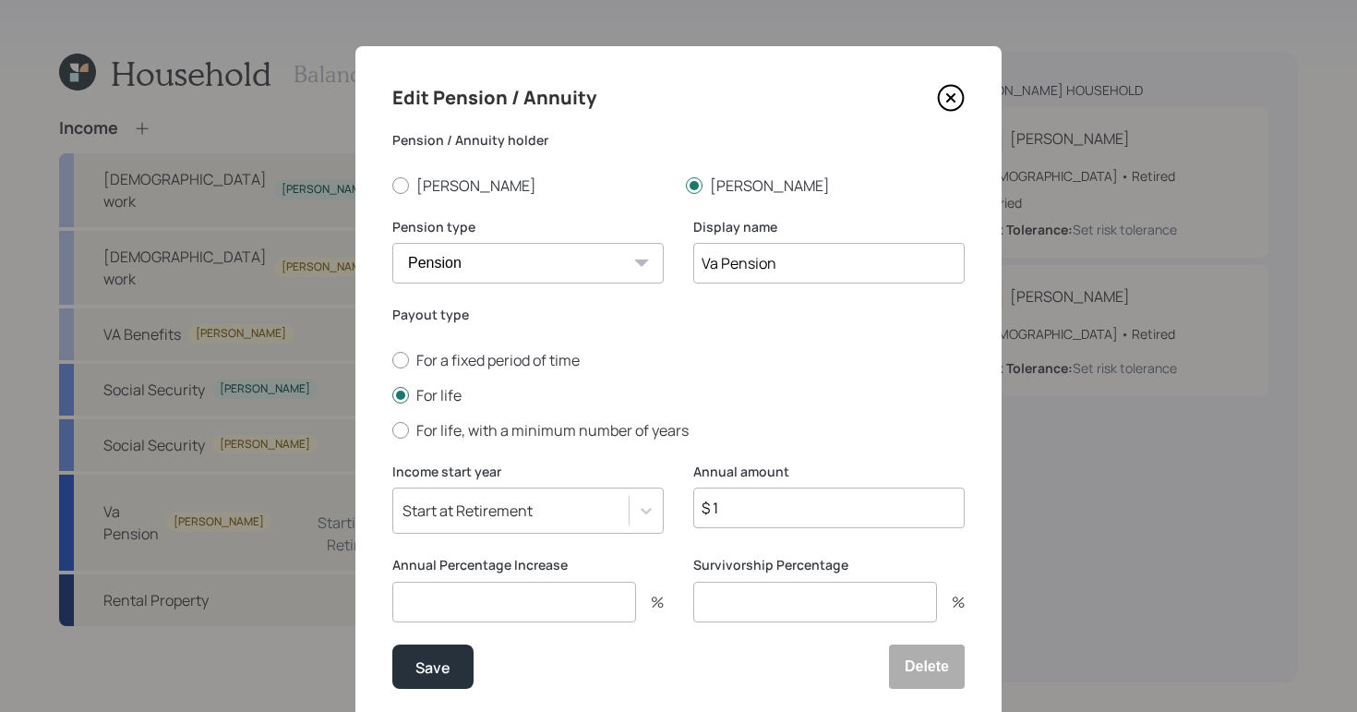
click at [709, 266] on input "Va Pension" at bounding box center [828, 263] width 271 height 41
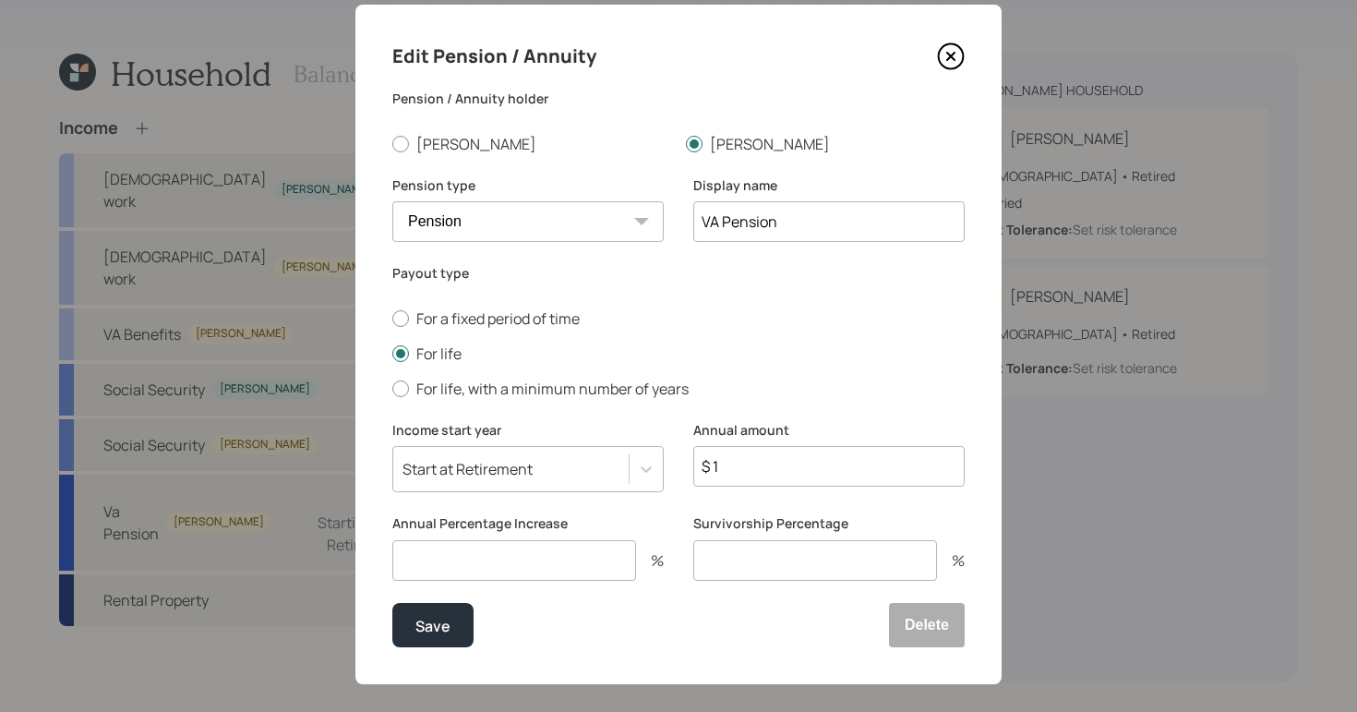
scroll to position [60, 0]
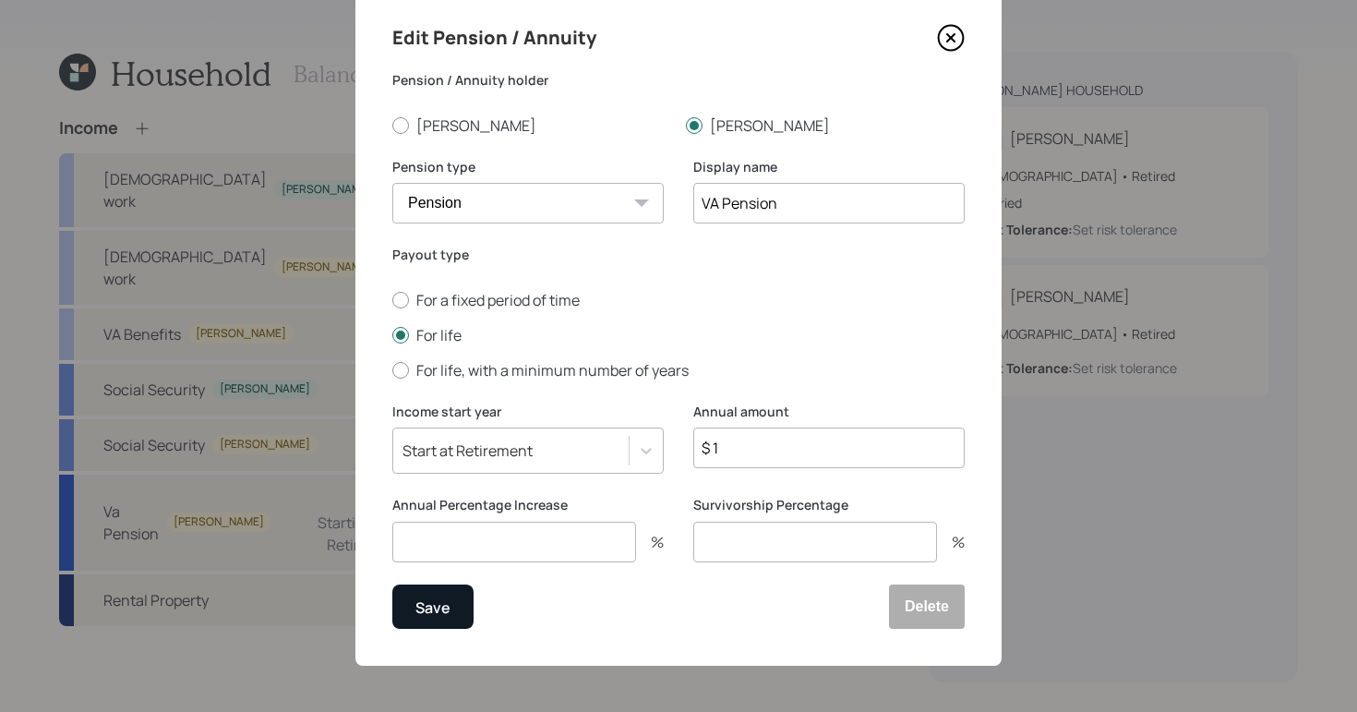
type input "VA Pension"
click at [415, 606] on div "Save" at bounding box center [432, 606] width 35 height 25
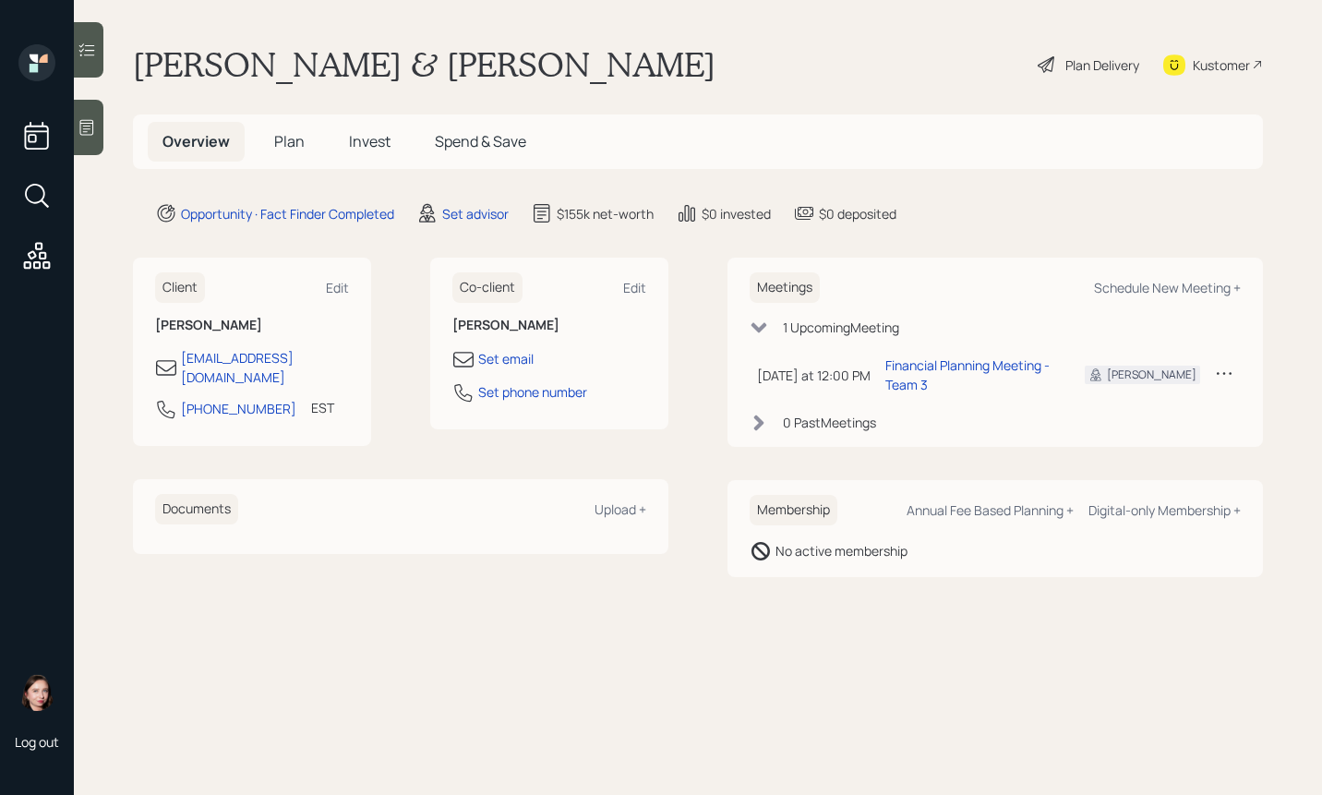
click at [77, 140] on div at bounding box center [89, 127] width 30 height 55
